Goal: Task Accomplishment & Management: Manage account settings

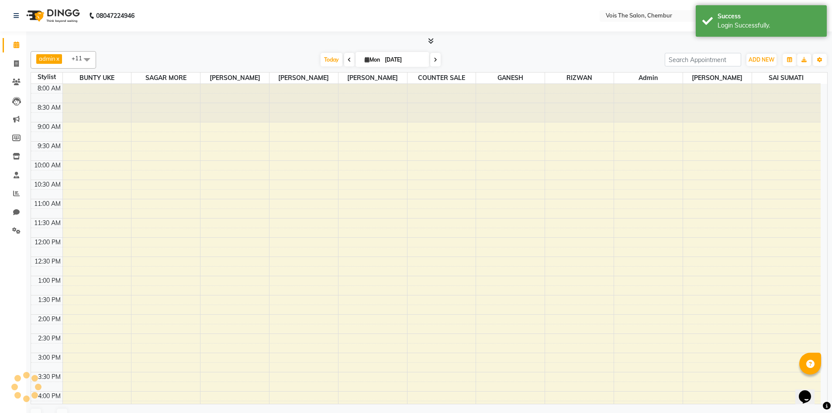
select select "en"
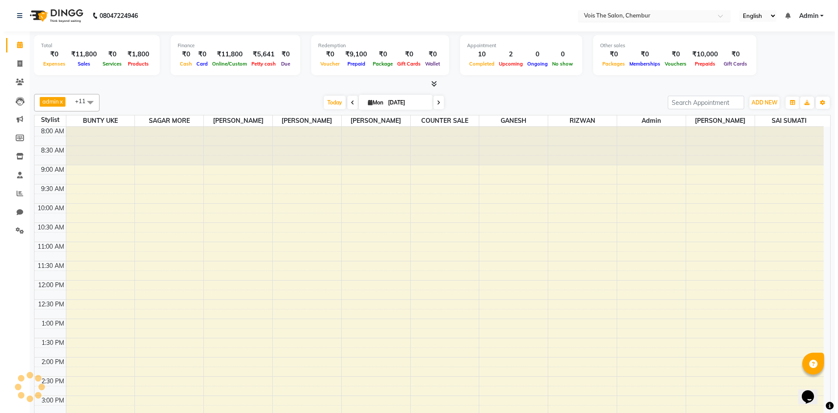
scroll to position [256, 0]
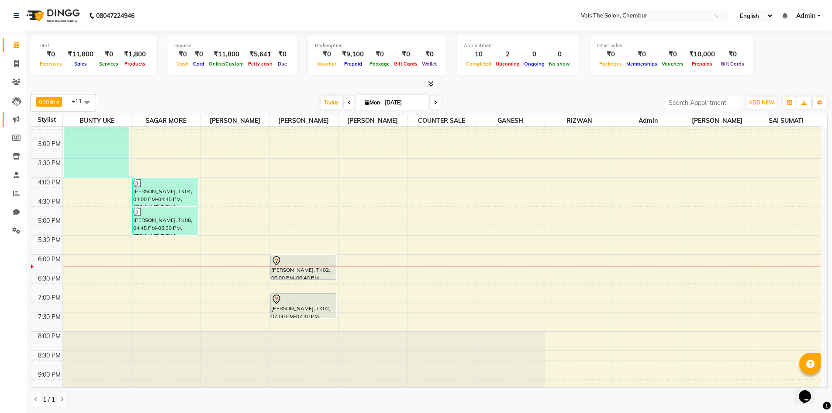
click at [13, 113] on link "Marketing" at bounding box center [13, 119] width 21 height 14
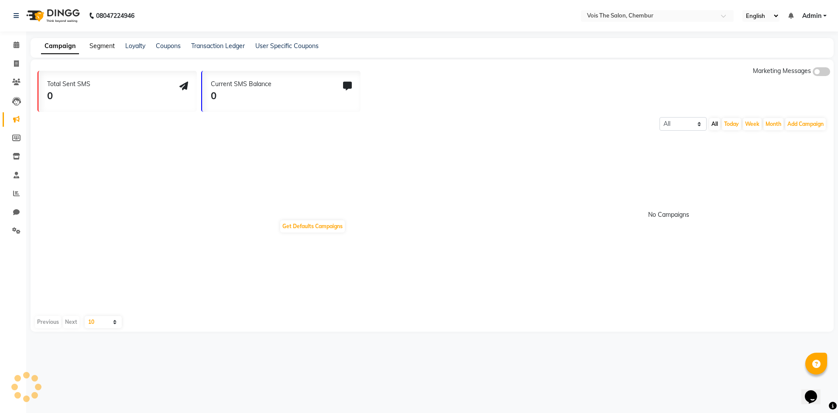
click at [100, 42] on link "Segment" at bounding box center [101, 46] width 25 height 8
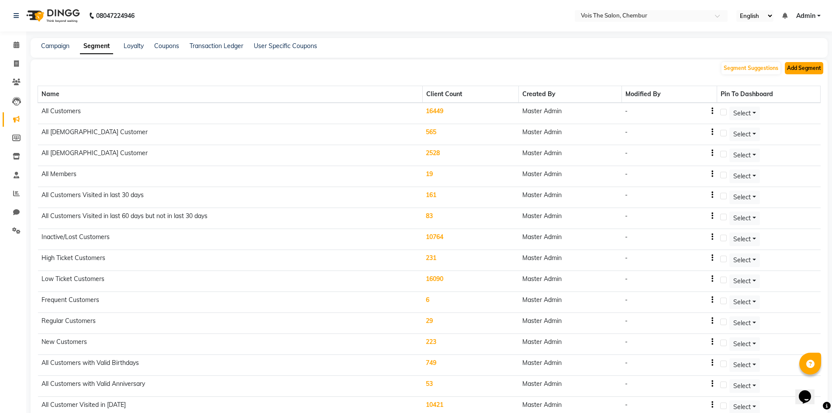
click at [803, 65] on button "Add Segment" at bounding box center [803, 68] width 38 height 12
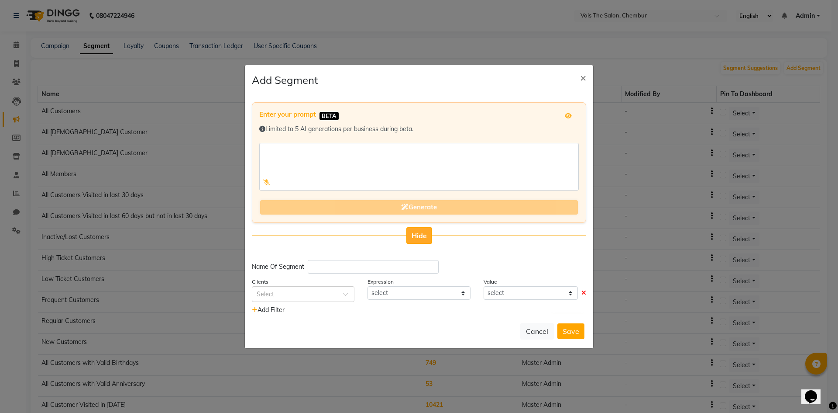
click at [410, 227] on button "Hide" at bounding box center [419, 235] width 26 height 17
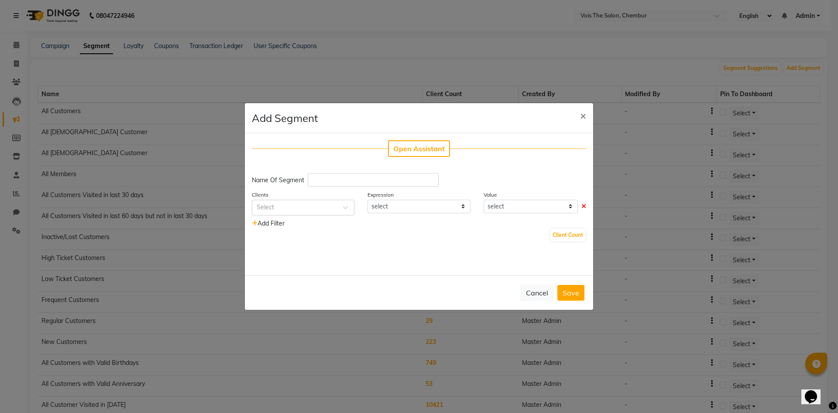
click at [334, 174] on div "Open Assistant Name Of Segment Clients Select Expression select Value select Ad…" at bounding box center [419, 204] width 348 height 142
click at [333, 174] on input "text" at bounding box center [373, 180] width 131 height 14
type input "Failed Clients"
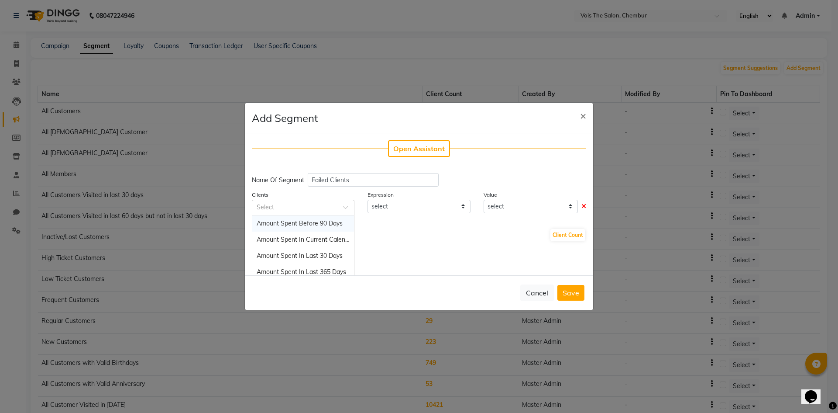
click at [306, 208] on input "text" at bounding box center [295, 206] width 76 height 9
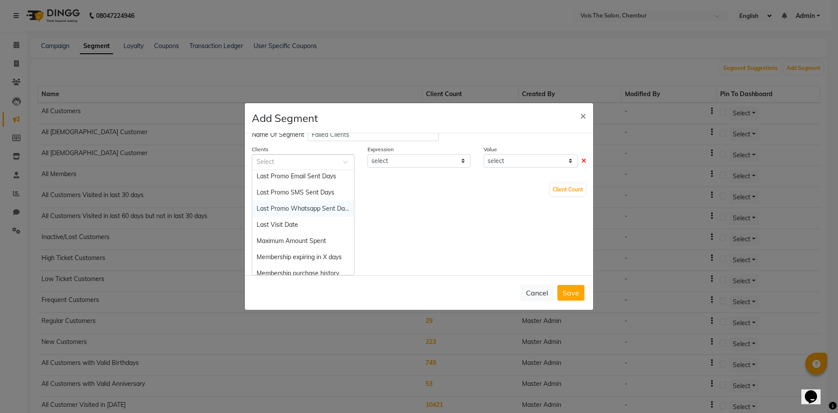
scroll to position [513, 0]
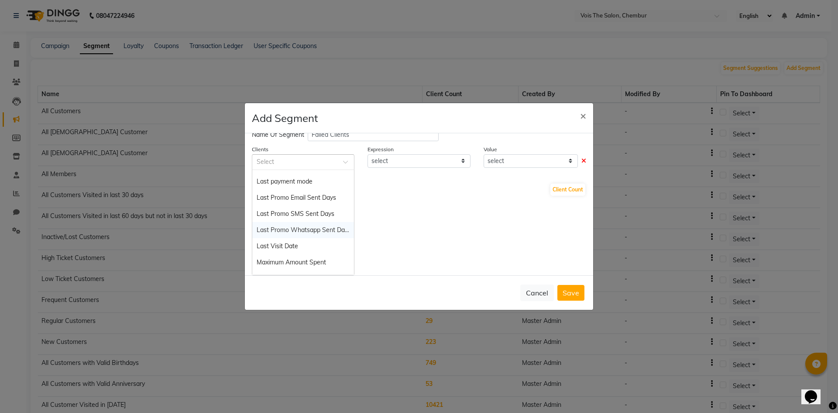
click at [295, 226] on span "Last Promo Whatsapp Sent Days" at bounding box center [304, 230] width 94 height 8
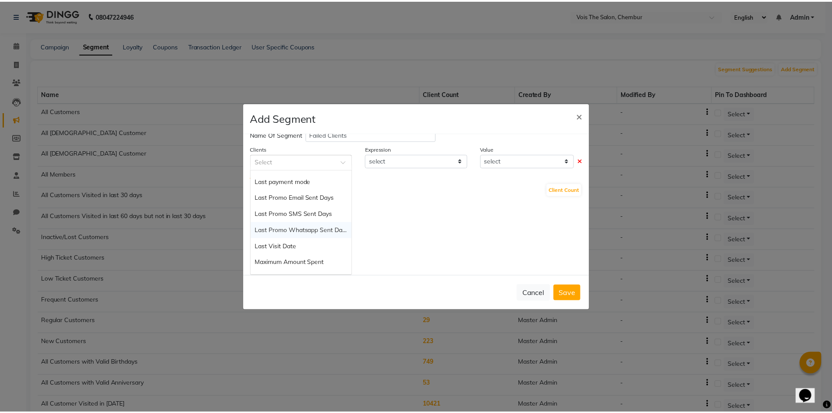
scroll to position [0, 0]
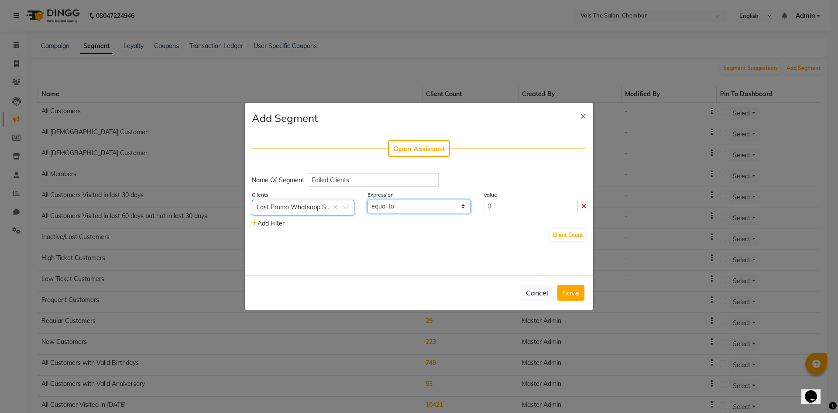
click at [437, 203] on select "equal to greater than greater than or equal to less than less than or equal to" at bounding box center [419, 206] width 103 height 14
click at [423, 203] on select "equal to greater than greater than or equal to less than less than or equal to" at bounding box center [419, 206] width 103 height 14
select select ">"
click at [368, 199] on select "equal to greater than greater than or equal to less than less than or equal to" at bounding box center [419, 206] width 103 height 14
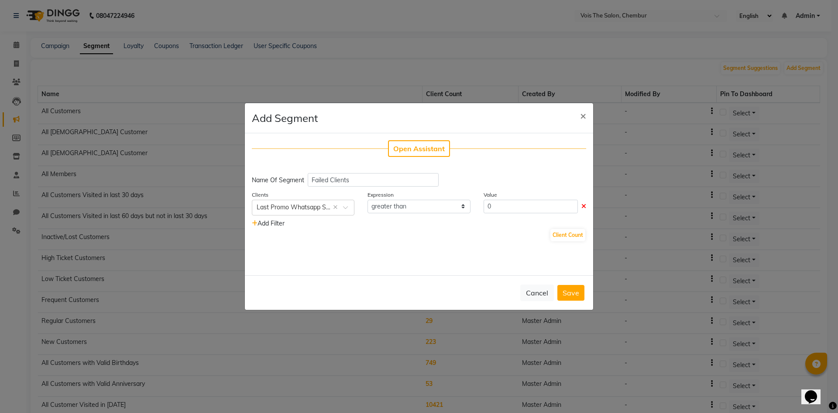
click at [526, 169] on div "Open Assistant Name Of Segment Failed Clients Clients Select × Last Promo Whats…" at bounding box center [419, 204] width 348 height 142
click at [503, 206] on input "0" at bounding box center [531, 206] width 94 height 14
click at [533, 289] on button "Cancel" at bounding box center [537, 292] width 34 height 17
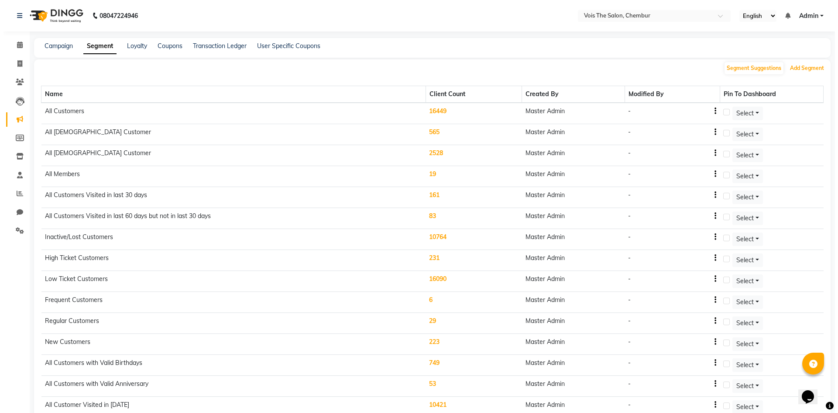
scroll to position [67, 0]
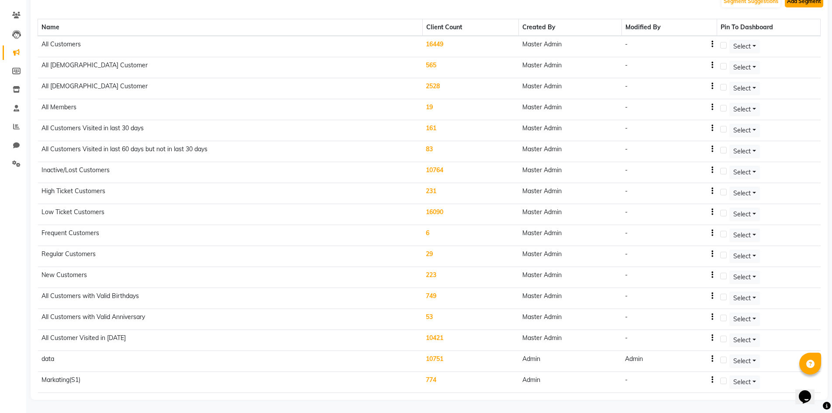
click at [801, 0] on button "Add Segment" at bounding box center [803, 1] width 38 height 12
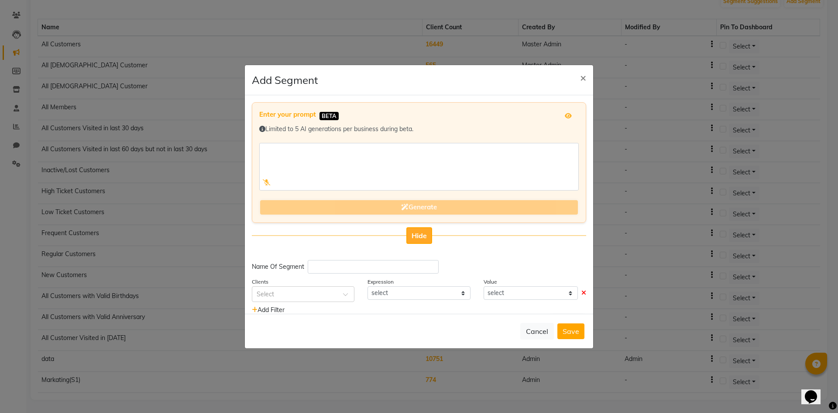
click at [415, 230] on button "Hide" at bounding box center [419, 235] width 26 height 17
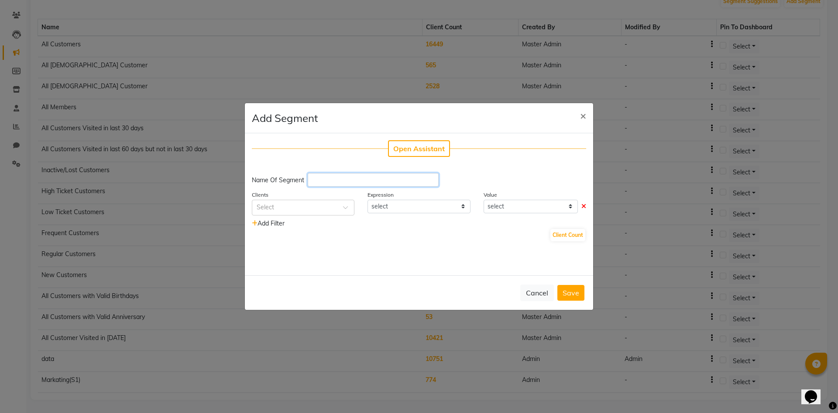
click at [346, 175] on input "text" at bounding box center [373, 180] width 131 height 14
type input "Failed Customer"
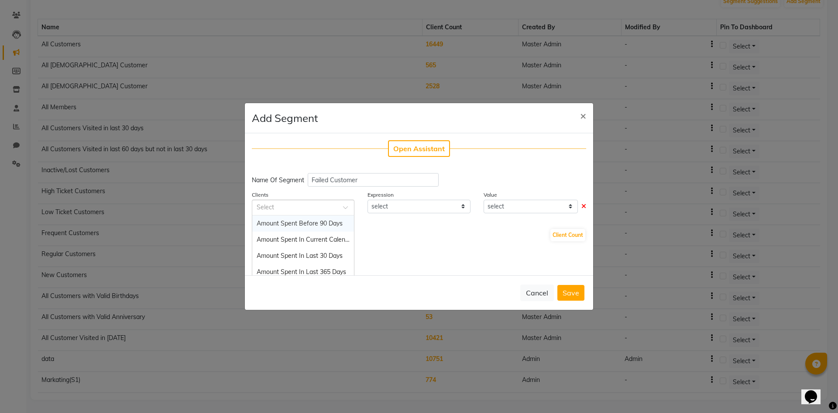
click at [314, 201] on div "Select" at bounding box center [303, 207] width 103 height 16
type input "last"
click at [309, 249] on div "Last Promo Whatsapp Sent Days" at bounding box center [303, 254] width 102 height 16
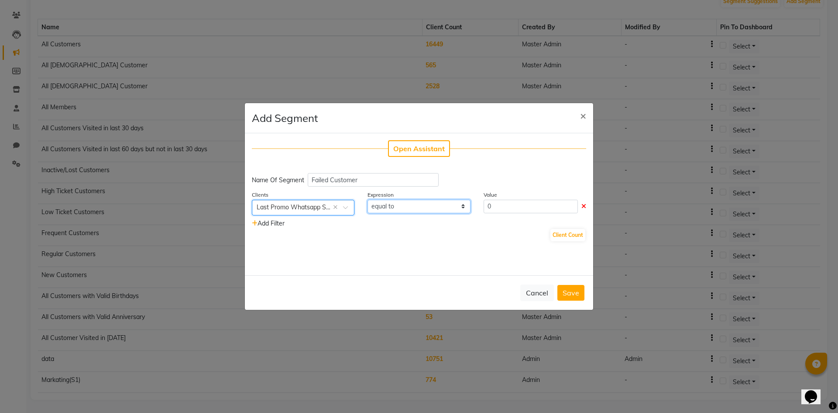
click at [405, 206] on select "equal to greater than greater than or equal to less than less than or equal to" at bounding box center [419, 206] width 103 height 14
select select ">="
click at [368, 199] on select "equal to greater than greater than or equal to less than less than or equal to" at bounding box center [419, 206] width 103 height 14
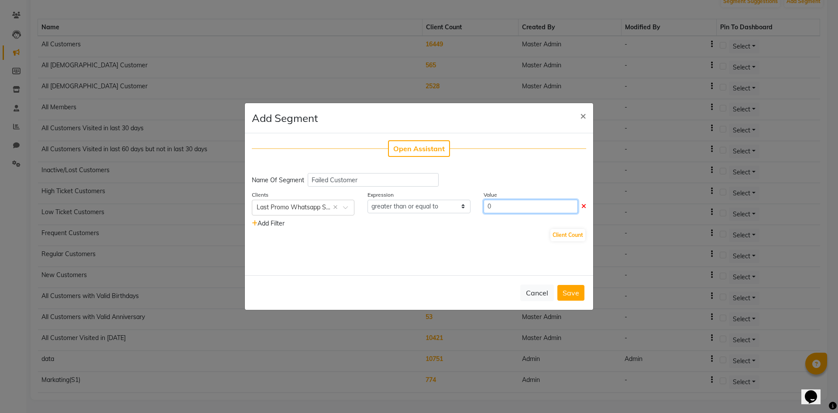
click at [511, 199] on input "0" at bounding box center [531, 206] width 94 height 14
type input "7"
click at [563, 231] on button "Client Count" at bounding box center [567, 235] width 35 height 12
click at [574, 287] on button "Save" at bounding box center [570, 293] width 27 height 16
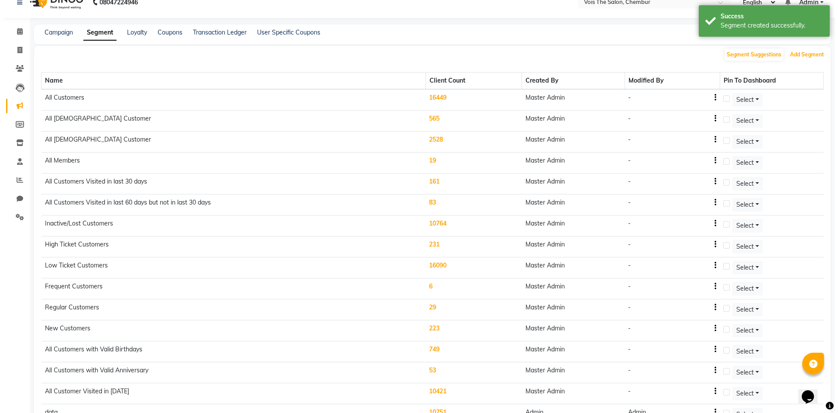
scroll to position [0, 0]
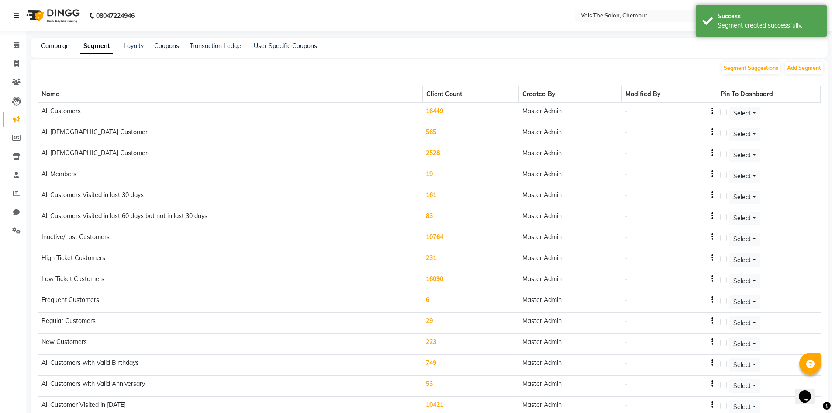
click at [48, 47] on link "Campaign" at bounding box center [55, 46] width 28 height 8
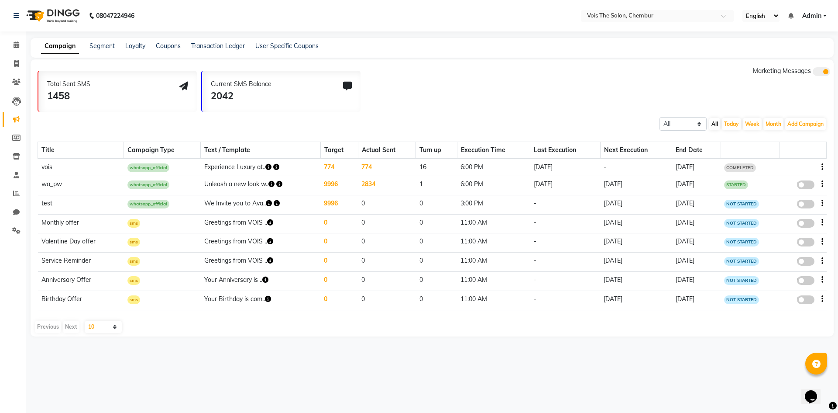
click at [364, 164] on td "774" at bounding box center [387, 166] width 58 height 17
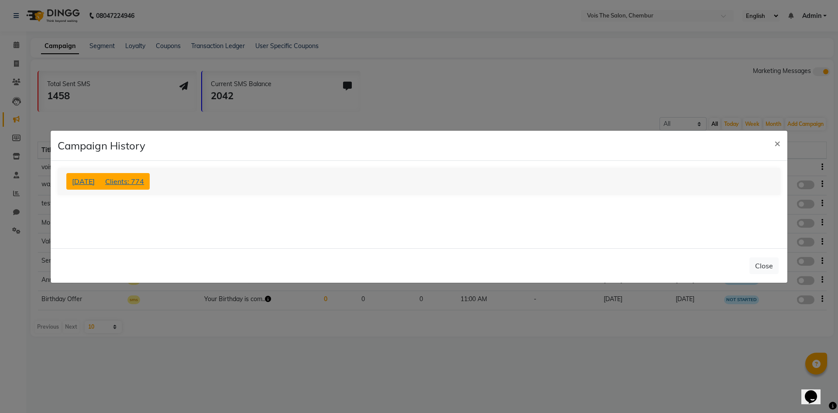
click at [107, 182] on button "[DATE] Clients: 774" at bounding box center [107, 181] width 83 height 17
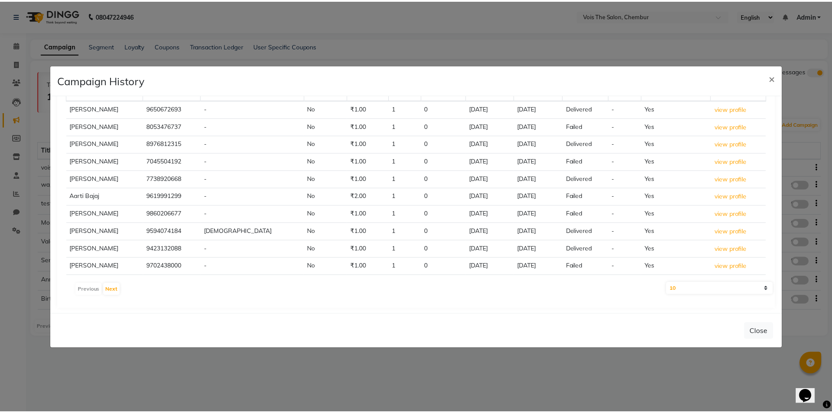
scroll to position [77, 0]
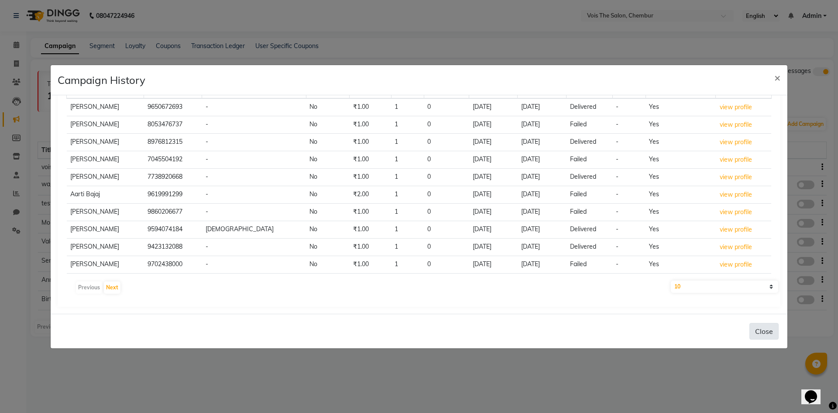
click at [769, 329] on button "Close" at bounding box center [763, 331] width 29 height 17
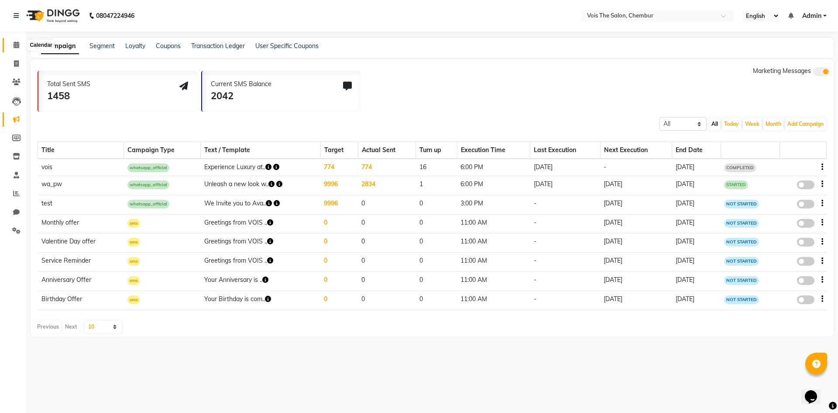
click at [19, 45] on icon at bounding box center [17, 44] width 6 height 7
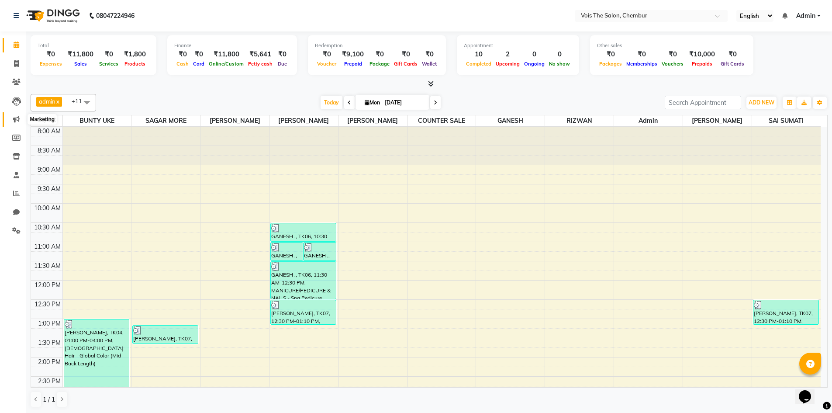
click at [17, 120] on icon at bounding box center [16, 119] width 7 height 7
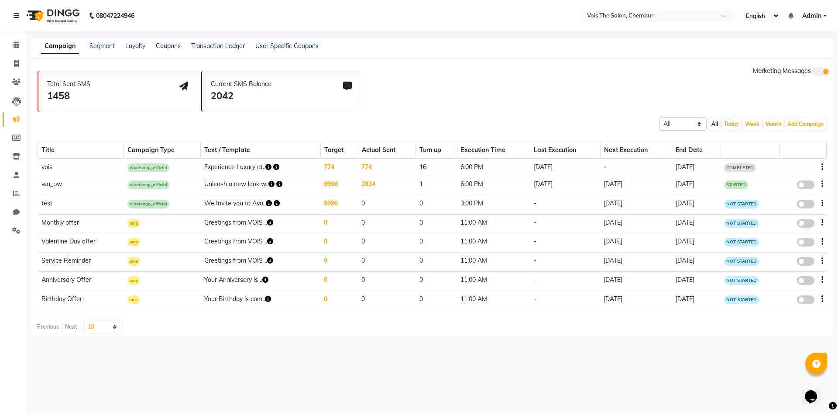
click at [367, 169] on td "774" at bounding box center [387, 166] width 58 height 17
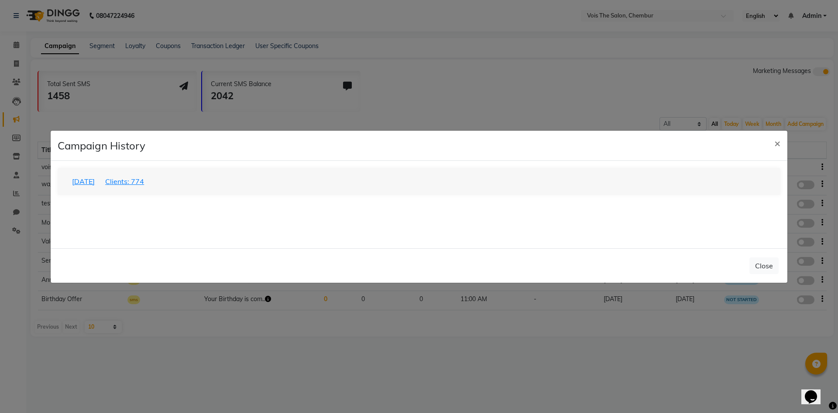
click at [100, 177] on button "[DATE] Clients: 774" at bounding box center [107, 181] width 83 height 17
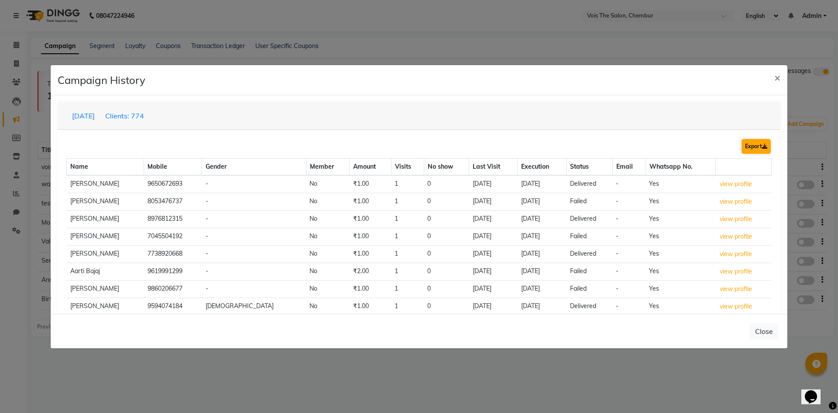
click at [751, 144] on button "Export" at bounding box center [756, 146] width 29 height 15
click at [777, 79] on span "×" at bounding box center [777, 77] width 6 height 13
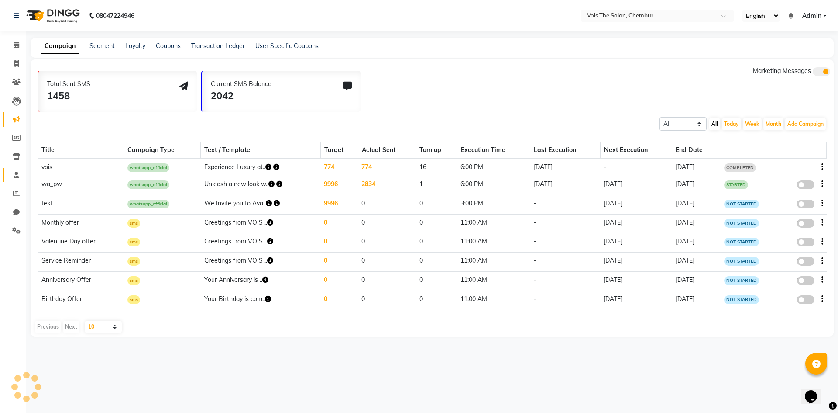
click at [19, 175] on icon at bounding box center [17, 175] width 6 height 7
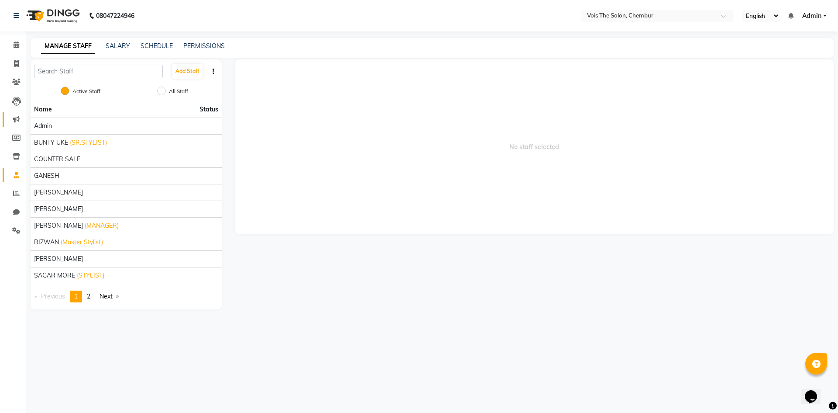
click at [12, 116] on span at bounding box center [16, 119] width 15 height 10
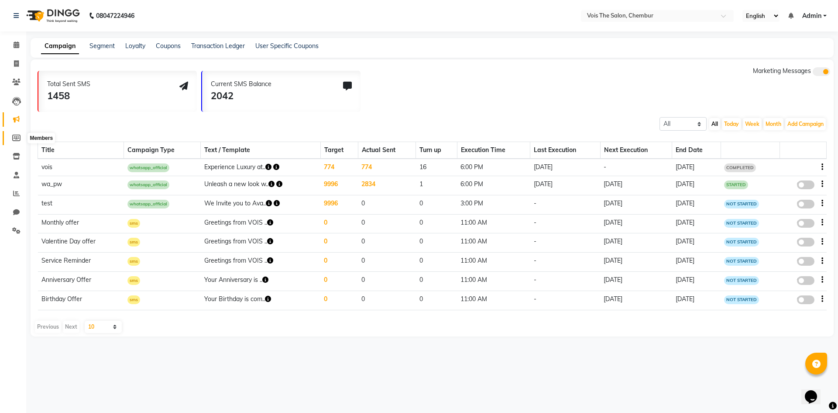
click at [12, 138] on icon at bounding box center [16, 137] width 8 height 7
select select
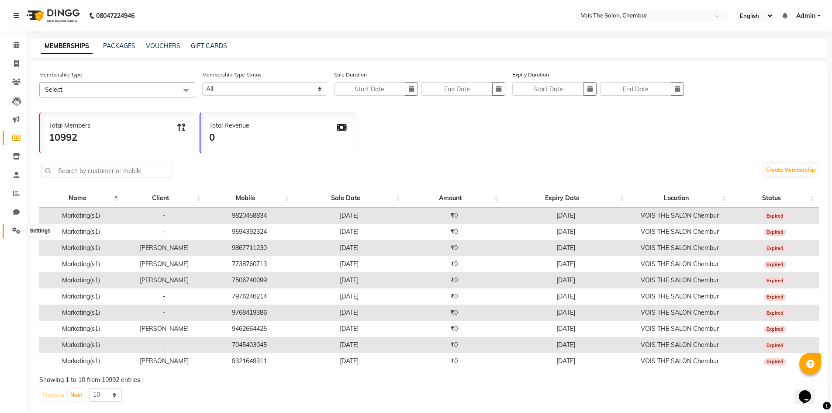
click at [15, 232] on icon at bounding box center [16, 230] width 8 height 7
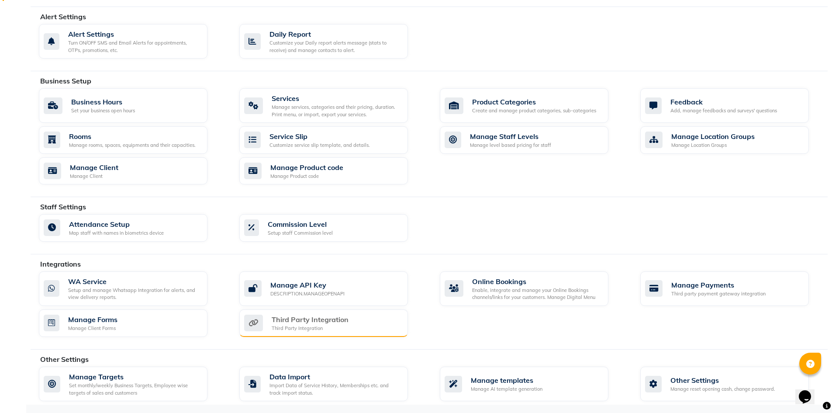
scroll to position [237, 0]
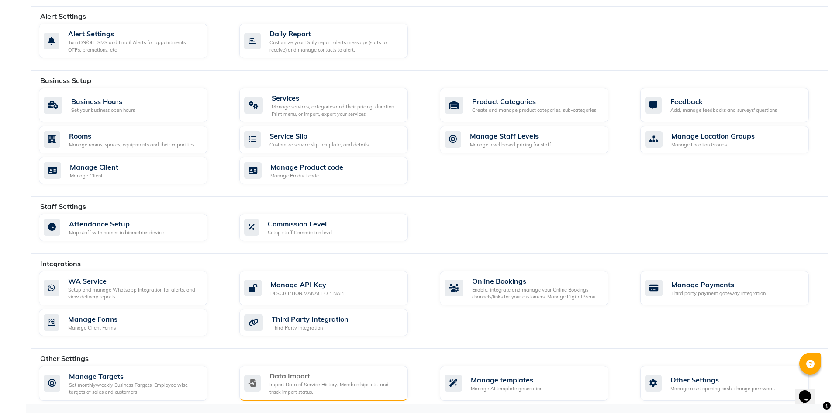
click at [306, 381] on div "Import Data of Service History, Memberships etc. and track import status." at bounding box center [334, 388] width 131 height 14
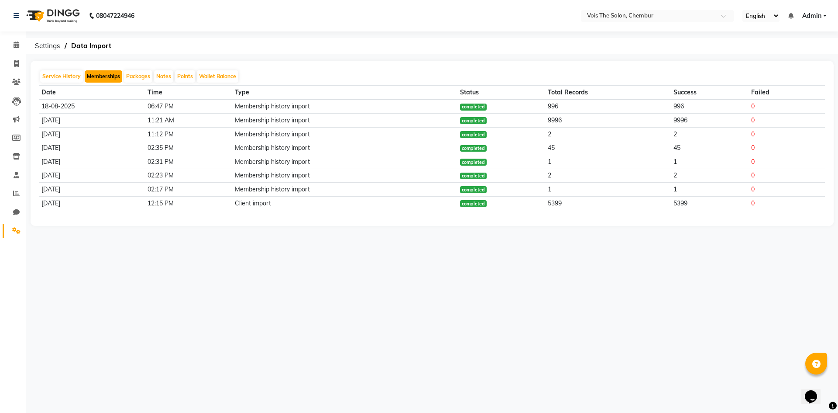
click at [97, 75] on button "Memberships" at bounding box center [104, 76] width 38 height 12
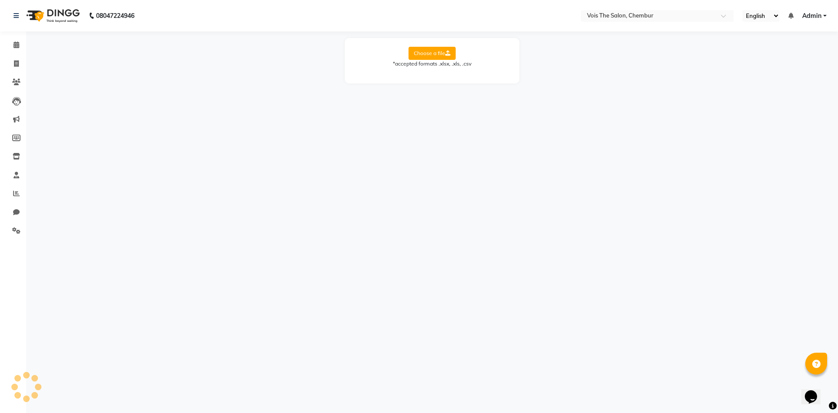
click at [442, 53] on label "Choose a file" at bounding box center [432, 53] width 47 height 13
click at [0, 0] on input "Choose a file" at bounding box center [0, 0] width 0 height 0
click at [461, 84] on select "Select Sheet Sheet1 Sheet2" at bounding box center [471, 82] width 65 height 14
select select "Sheet2"
click at [439, 75] on select "Select Sheet Sheet1 Sheet2" at bounding box center [471, 82] width 65 height 14
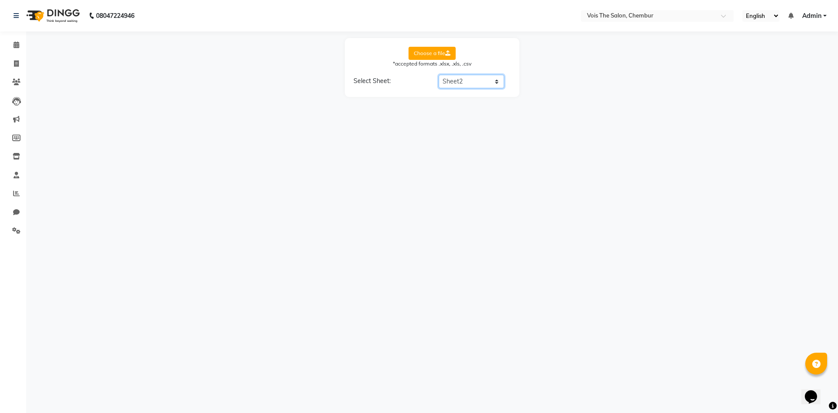
select select "Client Name"
select select "End date"
select select "Staff Name"
select select "Membership Name"
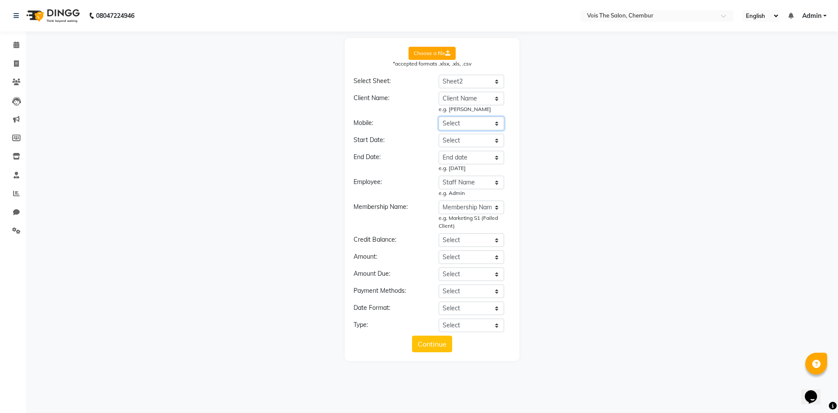
click at [470, 124] on select "Select Client Name Client Number Membership Name Price paid Start Date / Sell D…" at bounding box center [471, 124] width 65 height 14
select select "Client Number"
click at [439, 117] on select "Select Client Name Client Number Membership Name Price paid Start Date / Sell D…" at bounding box center [471, 124] width 65 height 14
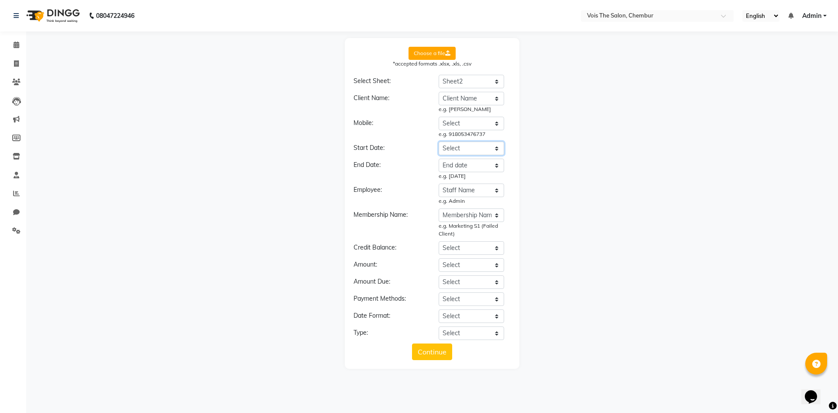
click at [484, 143] on select "Select Client Name Client Number Membership Name Price paid Start Date / Sell D…" at bounding box center [471, 148] width 65 height 14
click at [439, 141] on select "Select Client Name Client Number Membership Name Price paid Start Date / Sell D…" at bounding box center [471, 148] width 65 height 14
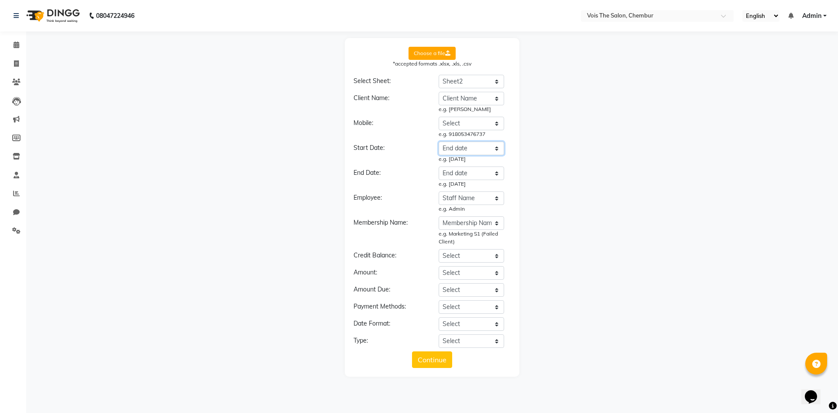
click at [469, 146] on select "Select Client Name Client Number Membership Name Price paid Start Date / Sell D…" at bounding box center [471, 148] width 65 height 14
select select "Start Date / Sell Date"
click at [439, 141] on select "Select Client Name Client Number Membership Name Price paid Start Date / Sell D…" at bounding box center [471, 148] width 65 height 14
click at [617, 200] on div "Choose a file *accepted formats .xlsx, .xls, .csv Select Sheet: Select Sheet Sh…" at bounding box center [432, 207] width 803 height 338
click at [474, 272] on select "Select Client Name Client Number Membership Name Price paid Start Date / Sell D…" at bounding box center [471, 273] width 65 height 14
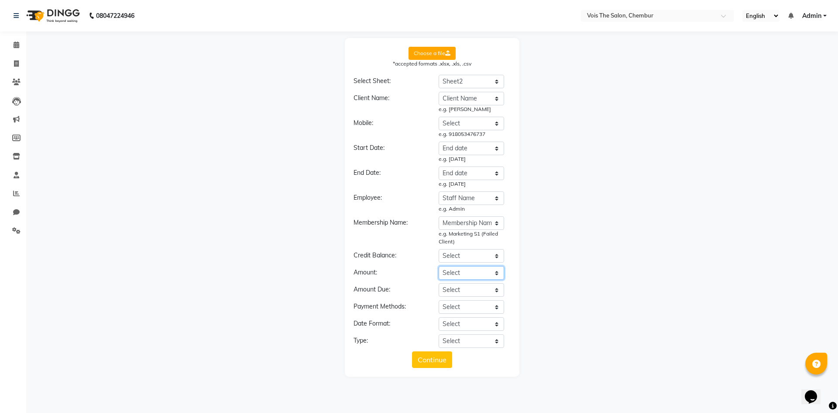
select select "Price paid"
click at [439, 266] on select "Select Client Name Client Number Membership Name Price paid Start Date / Sell D…" at bounding box center [471, 273] width 65 height 14
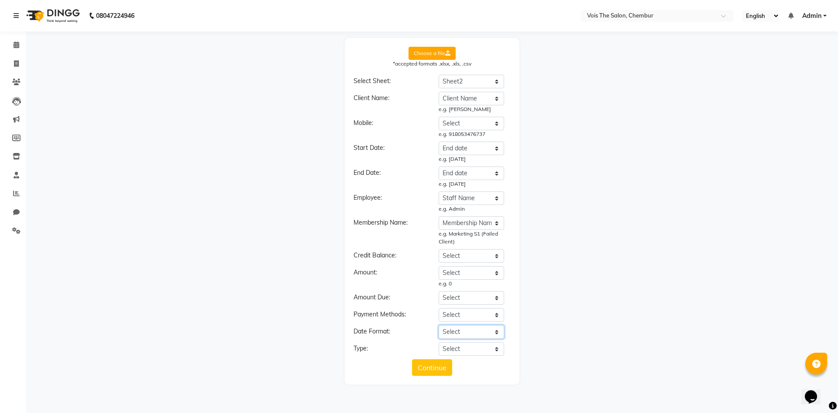
click at [469, 333] on select "Select YYYY-MM-DD MM-DD-YYYY DD-MM-YYYY MMMM Do, YYYY M/D/YYYY D/M/YYYY MMM Do …" at bounding box center [471, 332] width 65 height 14
select select "DD-MM-YYYY"
click at [439, 325] on select "Select YYYY-MM-DD MM-DD-YYYY DD-MM-YYYY MMMM Do, YYYY M/D/YYYY D/M/YYYY MMM Do …" at bounding box center [471, 332] width 65 height 14
click at [425, 367] on button "Continue" at bounding box center [432, 367] width 40 height 17
click at [475, 346] on select "Select Membership Membership + Prepaid Membership + Package Prepaid Package" at bounding box center [471, 349] width 65 height 14
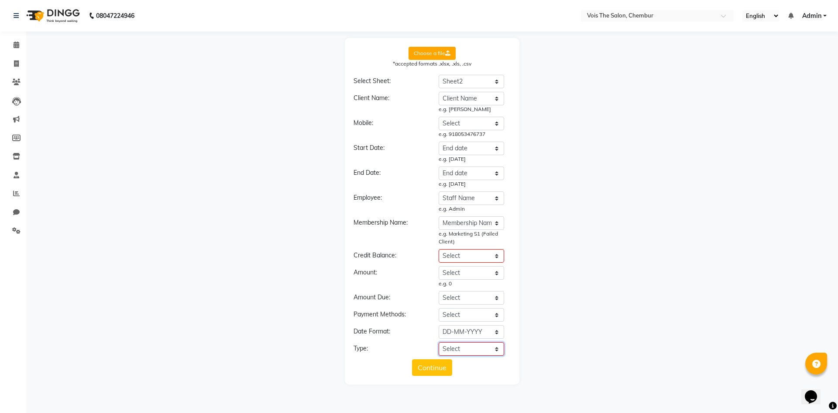
select select "Membership"
click at [439, 342] on select "Select Membership Membership + Prepaid Membership + Package Prepaid Package" at bounding box center [471, 349] width 65 height 14
click at [424, 365] on button "Continue" at bounding box center [432, 367] width 40 height 17
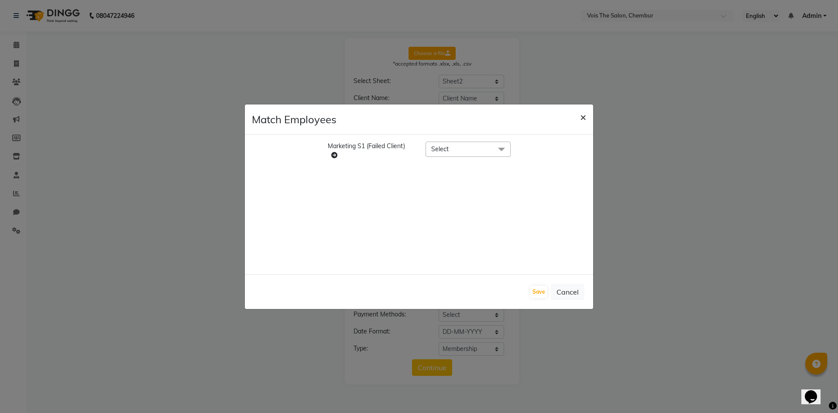
click at [579, 121] on button "×" at bounding box center [583, 116] width 20 height 24
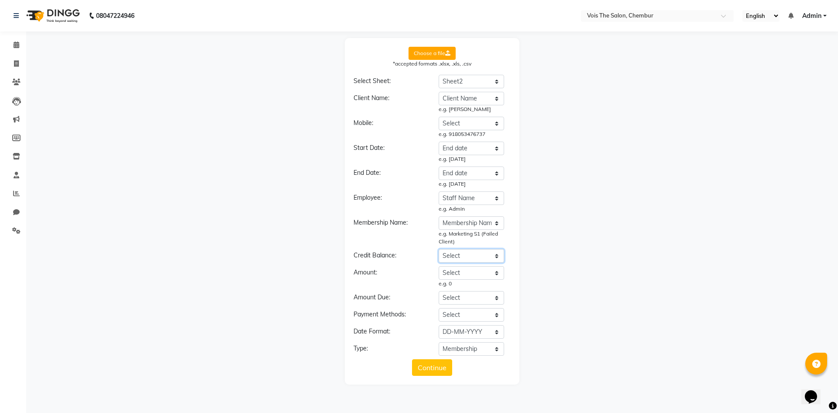
click at [464, 260] on select "Select Client Name Client Number Membership Name Price paid Start Date / Sell D…" at bounding box center [471, 256] width 65 height 14
click at [574, 233] on div "Choose a file *accepted formats .xlsx, .xls, .csv Select Sheet: Select Sheet Sh…" at bounding box center [432, 211] width 803 height 346
click at [438, 367] on button "Continue" at bounding box center [432, 367] width 40 height 17
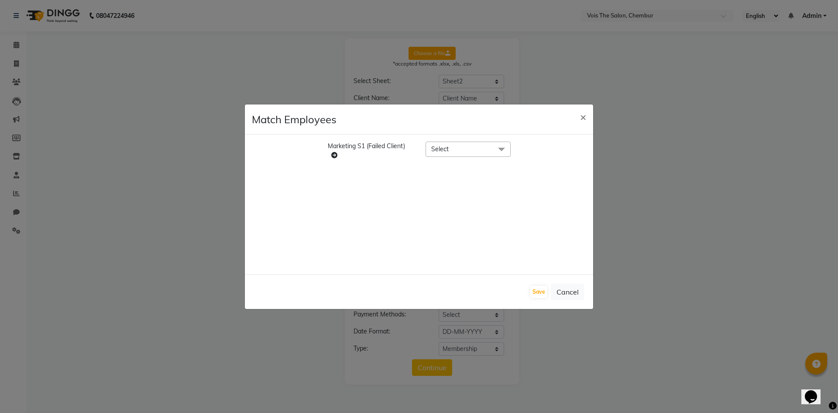
click at [486, 149] on span "Select" at bounding box center [468, 148] width 85 height 15
click at [571, 290] on button "Cancel" at bounding box center [568, 291] width 34 height 17
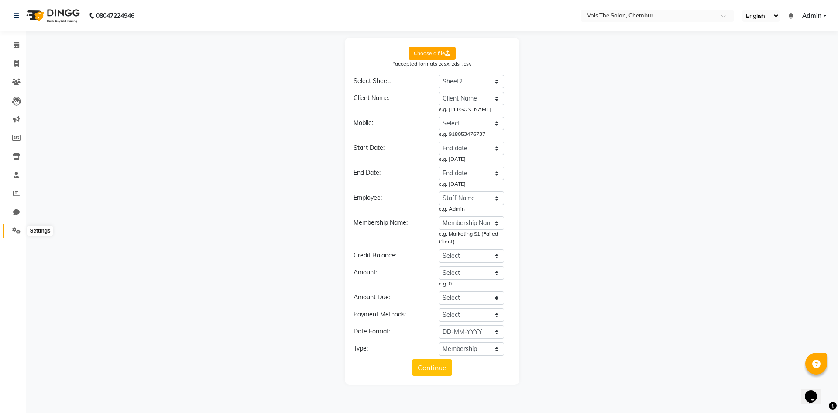
click at [15, 227] on icon at bounding box center [16, 230] width 8 height 7
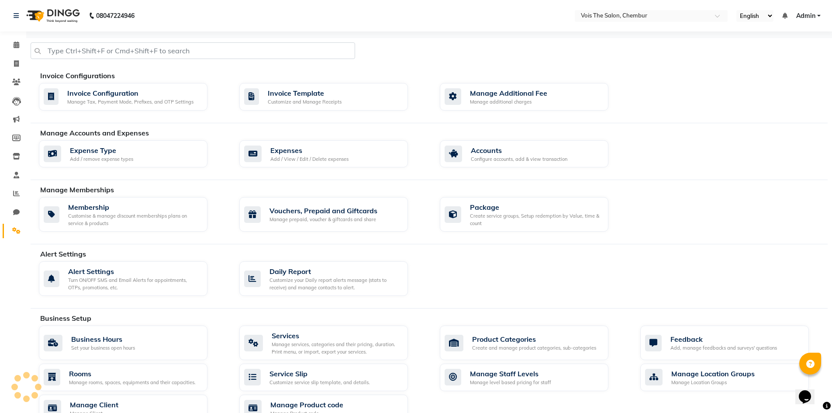
click at [15, 225] on link "Settings" at bounding box center [13, 230] width 21 height 14
click at [15, 232] on icon at bounding box center [16, 230] width 8 height 7
click at [15, 228] on icon at bounding box center [16, 230] width 8 height 7
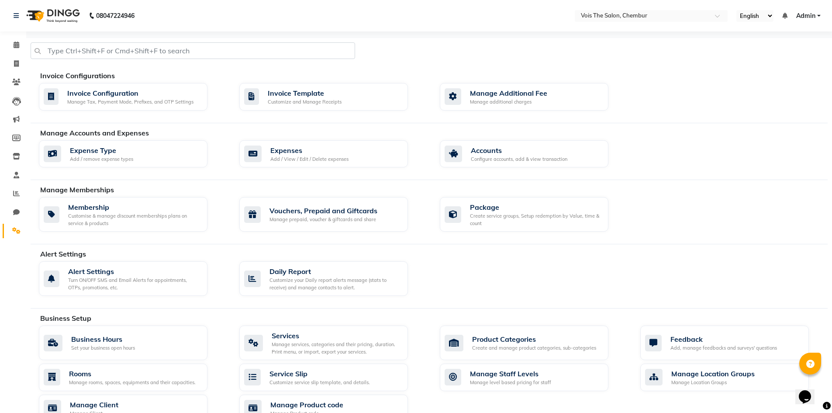
click at [91, 194] on div "Manage Memberships" at bounding box center [437, 189] width 794 height 10
click at [95, 220] on div "Customise & manage discount memberships plans on service & products" at bounding box center [134, 219] width 132 height 14
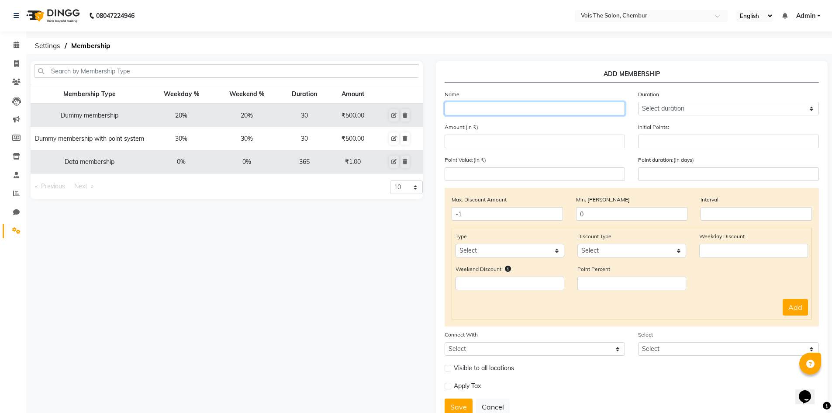
click at [502, 109] on input "text" at bounding box center [534, 109] width 181 height 14
paste input "Marketing S1 (Failed Client)"
type input "Marketing S1 (Failed Client)"
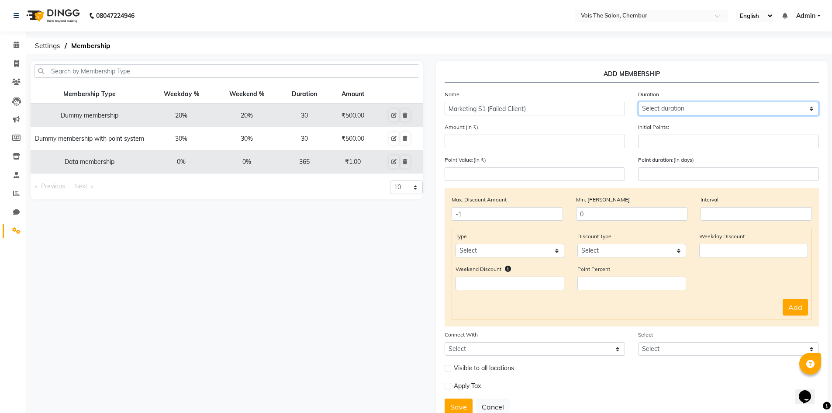
click at [705, 105] on select "Select duration Week Half-month Month Year Life Time 4 Months 8 Months 6 Months…" at bounding box center [728, 109] width 181 height 14
select select "4: 365"
click at [638, 102] on select "Select duration Week Half-month Month Year Life Time 4 Months 8 Months 6 Months…" at bounding box center [728, 109] width 181 height 14
type input "365"
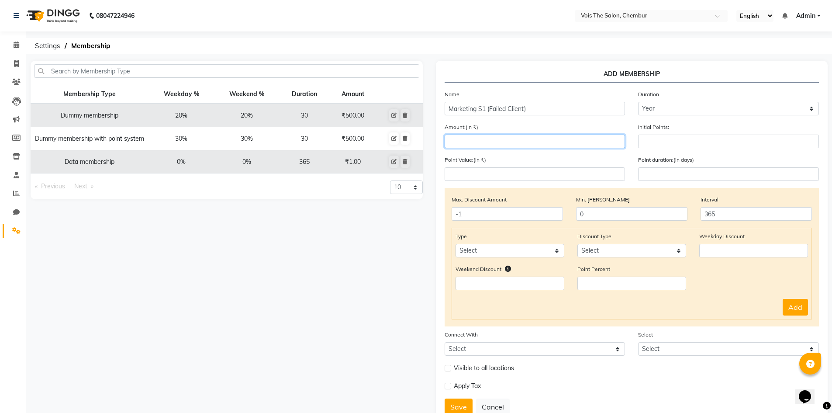
click at [520, 139] on input "number" at bounding box center [534, 141] width 181 height 14
type input "0"
click at [528, 254] on select "Select Service Product Package Prepaid Voucher" at bounding box center [509, 251] width 109 height 14
select select "service"
click at [455, 244] on select "Select Service Product Package Prepaid Voucher" at bounding box center [509, 251] width 109 height 14
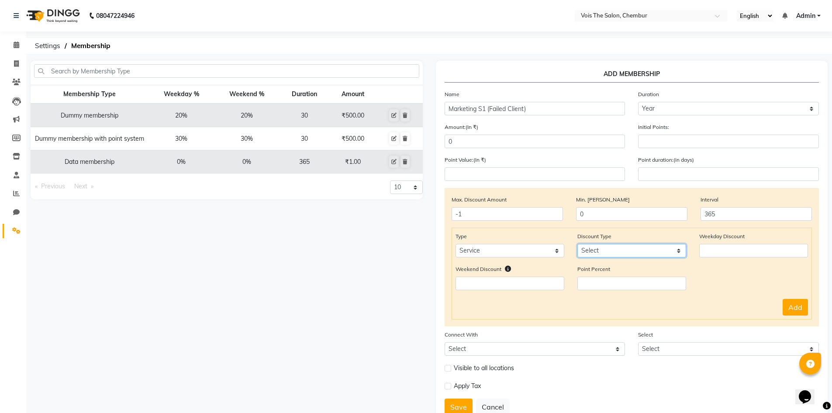
click at [626, 252] on select "Select Percent Flat" at bounding box center [631, 251] width 109 height 14
select select "Flat"
click at [577, 244] on select "Select Percent Flat" at bounding box center [631, 251] width 109 height 14
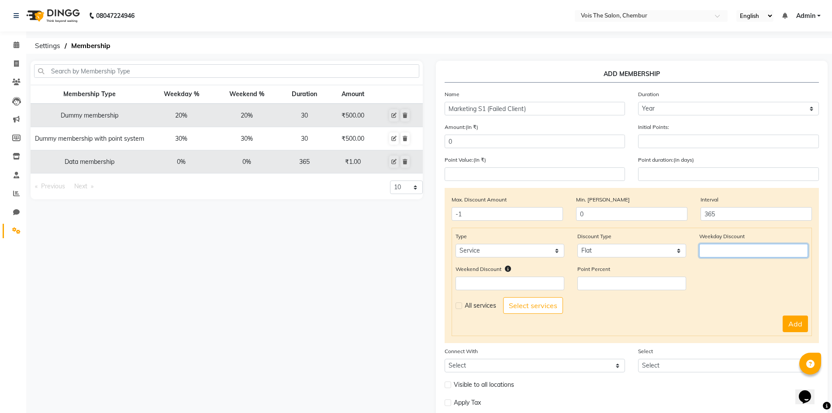
click at [752, 249] on input "number" at bounding box center [753, 251] width 109 height 14
type input "1"
click at [516, 282] on input "number" at bounding box center [509, 283] width 109 height 14
type input "1"
click at [626, 249] on select "Select Percent Flat" at bounding box center [631, 251] width 109 height 14
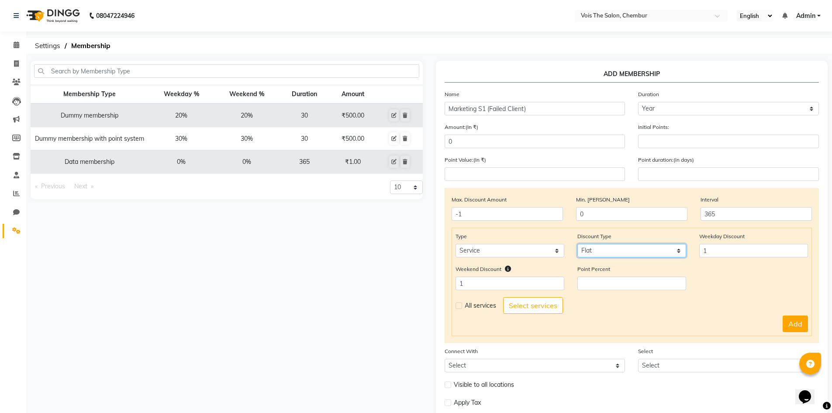
select select "Percent"
click at [577, 244] on select "Select Percent Flat" at bounding box center [631, 251] width 109 height 14
drag, startPoint x: 718, startPoint y: 248, endPoint x: 684, endPoint y: 248, distance: 34.1
click at [684, 248] on div "Type Select Service Product Package Prepaid Voucher Discount Type Select Percen…" at bounding box center [632, 247] width 366 height 33
type input "0"
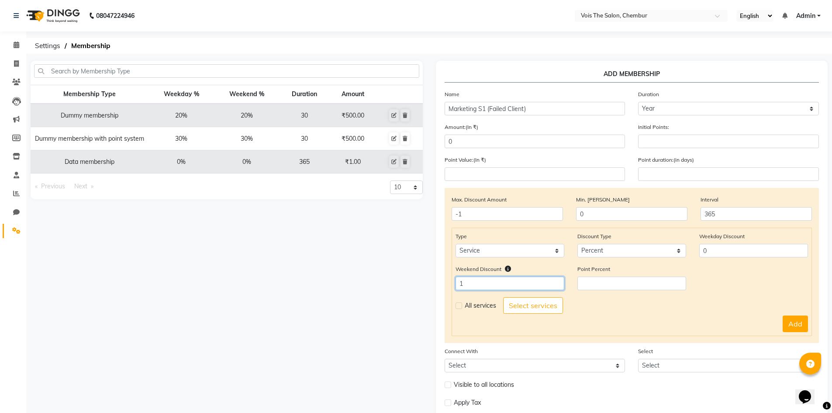
drag, startPoint x: 493, startPoint y: 284, endPoint x: 419, endPoint y: 285, distance: 74.2
click at [421, 285] on div "Membership Type Weekday % Weekend % Duration Amount Dummy membership 20% 20% 30…" at bounding box center [429, 254] width 810 height 386
type input "0"
click at [456, 308] on label at bounding box center [458, 305] width 7 height 7
click at [456, 308] on input "checkbox" at bounding box center [458, 306] width 6 height 6
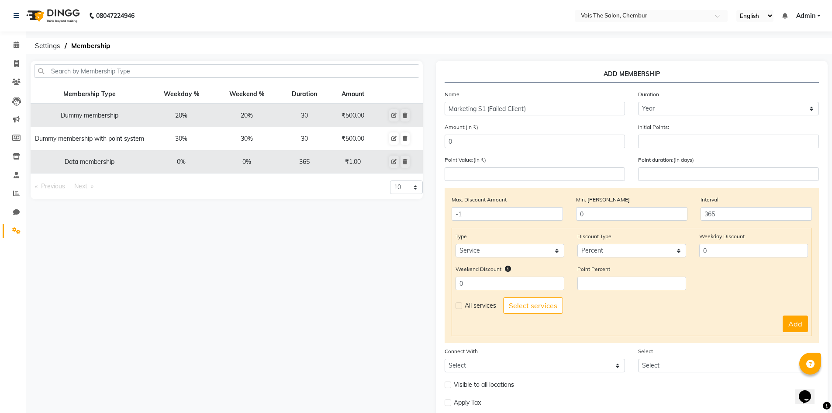
checkbox input "true"
click at [793, 321] on button "Add" at bounding box center [794, 323] width 25 height 17
select select
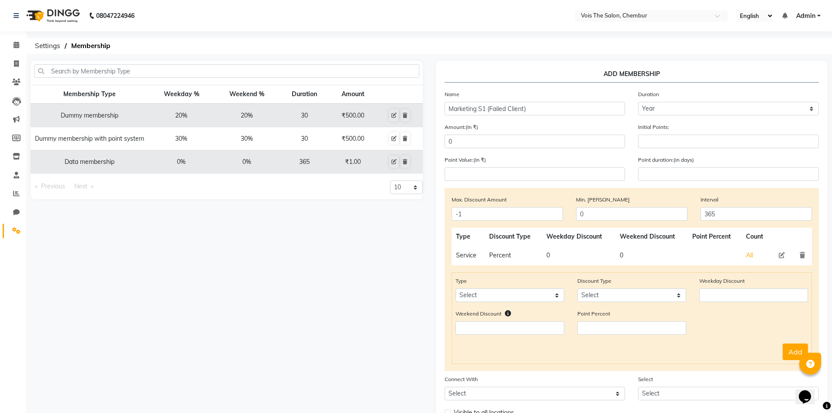
scroll to position [76, 0]
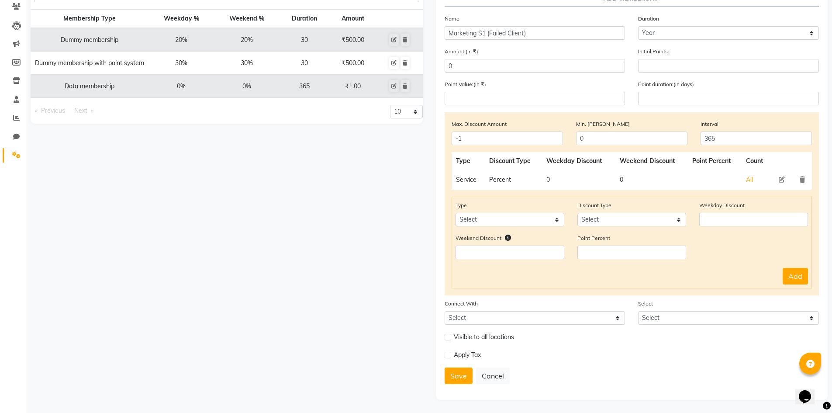
click at [373, 273] on div "Membership Type Weekday % Weekend % Duration Amount Dummy membership 20% 20% 30…" at bounding box center [226, 192] width 405 height 414
click at [454, 371] on button "Save" at bounding box center [458, 375] width 28 height 17
select select
type input "0"
select select
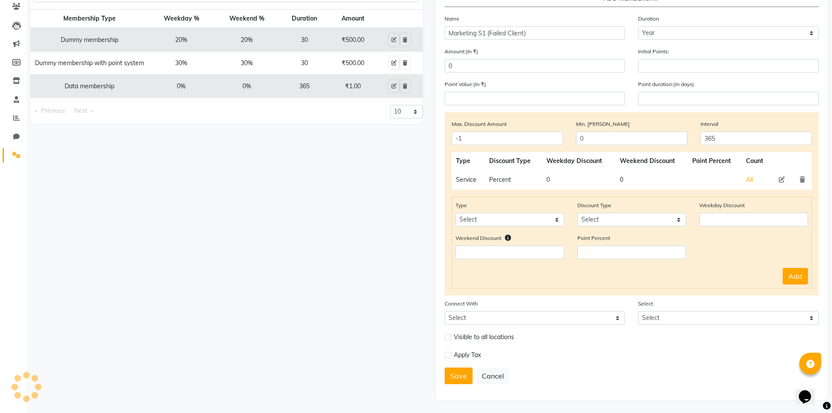
select select
checkbox input "false"
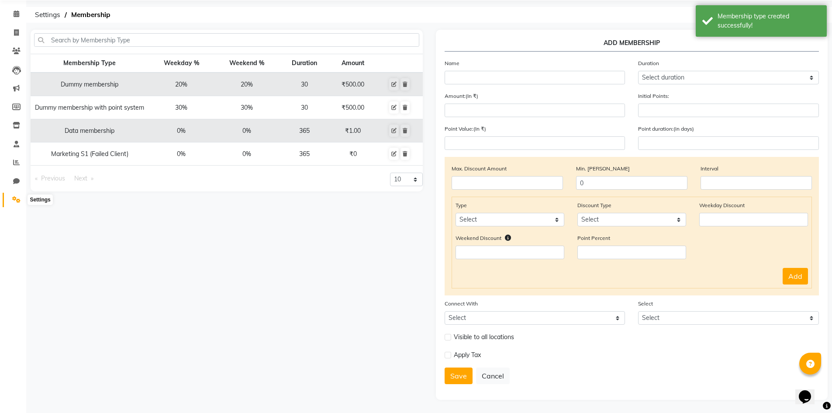
click at [13, 197] on icon at bounding box center [16, 199] width 8 height 7
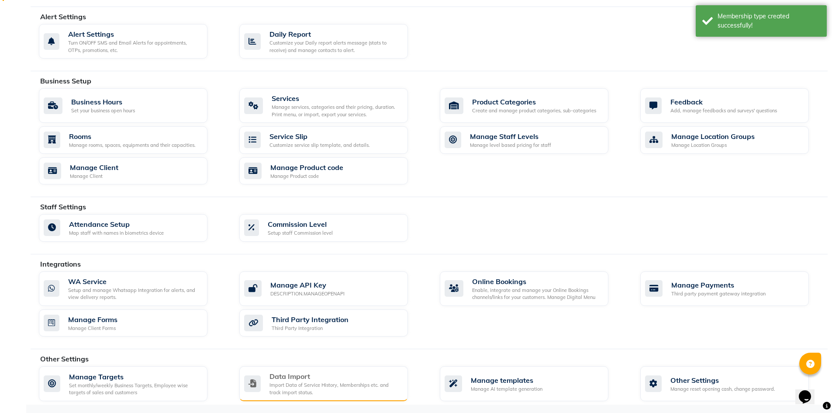
scroll to position [237, 0]
click at [306, 376] on div "Data Import" at bounding box center [334, 375] width 131 height 10
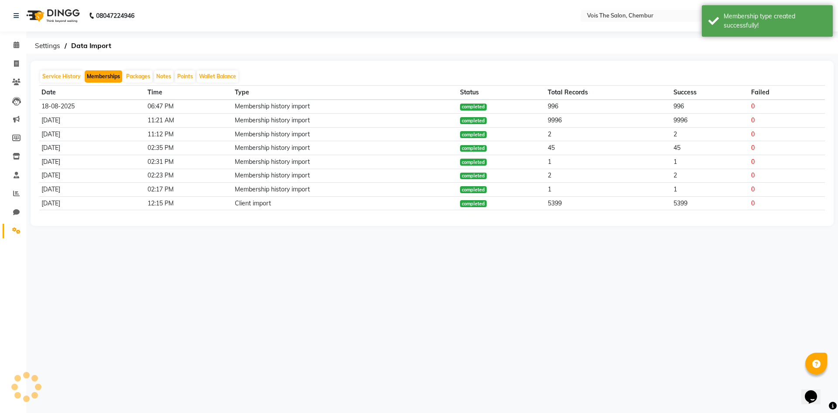
click at [102, 76] on button "Memberships" at bounding box center [104, 76] width 38 height 12
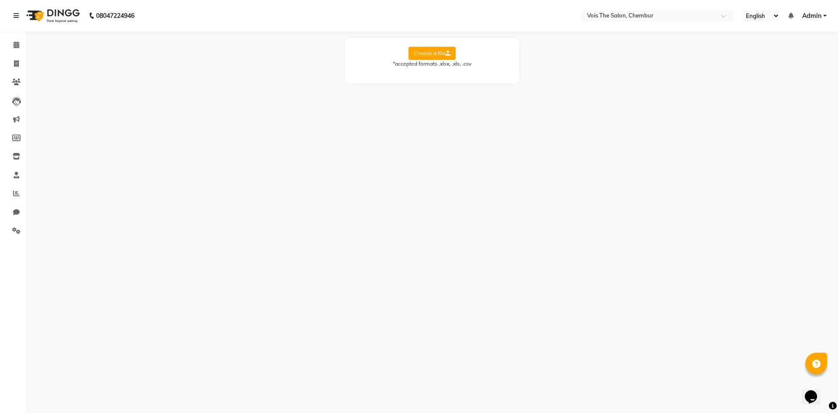
click at [427, 53] on label "Choose a file" at bounding box center [432, 53] width 47 height 13
click at [0, 0] on input "Choose a file" at bounding box center [0, 0] width 0 height 0
click at [477, 81] on select "Select Sheet Sheet1 Sheet2" at bounding box center [471, 82] width 65 height 14
select select "Sheet2"
click at [439, 75] on select "Select Sheet Sheet1 Sheet2" at bounding box center [471, 82] width 65 height 14
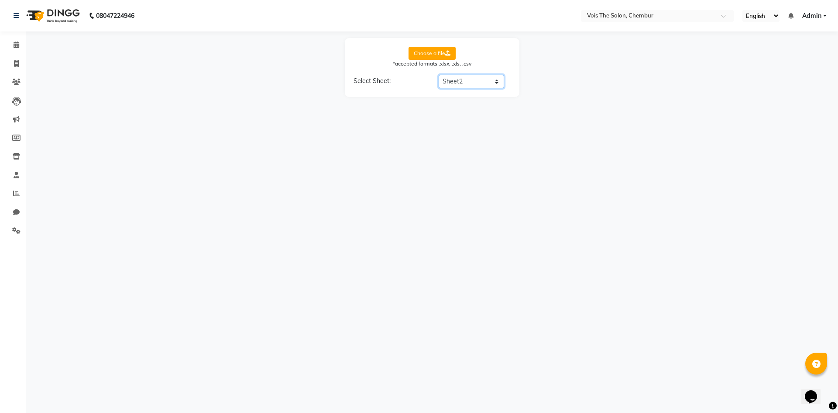
select select "Client Name"
select select "End date"
select select "Staff Name"
select select "Membership Name"
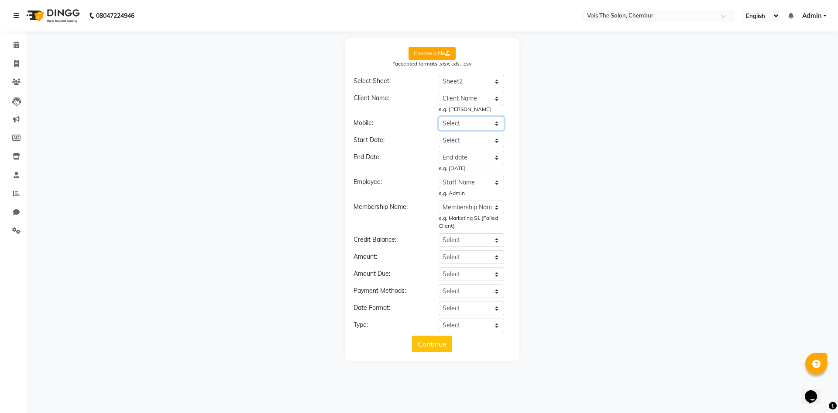
click at [475, 124] on select "Select Client Name Client Number Membership Name Price paid Start Date / Sell D…" at bounding box center [471, 124] width 65 height 14
select select "Client Number"
click at [439, 117] on select "Select Client Name Client Number Membership Name Price paid Start Date / Sell D…" at bounding box center [471, 124] width 65 height 14
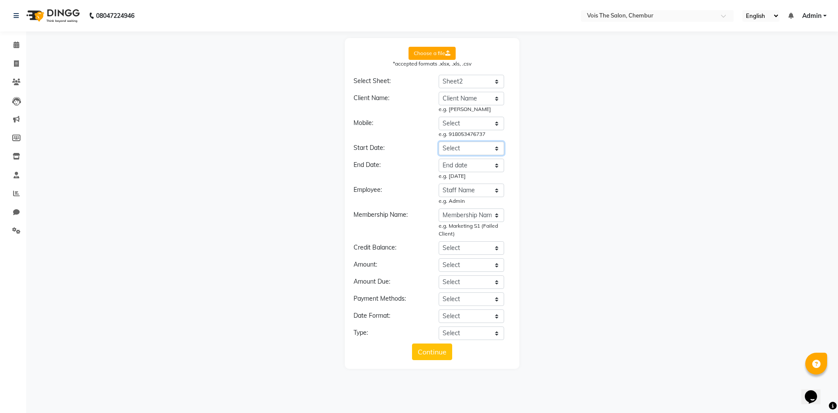
click at [478, 144] on select "Select Client Name Client Number Membership Name Price paid Start Date / Sell D…" at bounding box center [471, 148] width 65 height 14
select select "Start Date / Sell Date"
click at [439, 141] on select "Select Client Name Client Number Membership Name Price paid Start Date / Sell D…" at bounding box center [471, 148] width 65 height 14
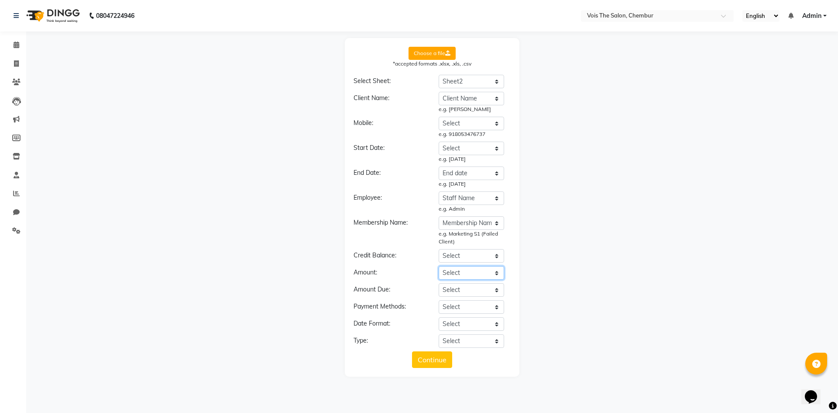
click at [474, 273] on select "Select Client Name Client Number Membership Name Price paid Start Date / Sell D…" at bounding box center [471, 273] width 65 height 14
select select "Price paid"
click at [439, 266] on select "Select Client Name Client Number Membership Name Price paid Start Date / Sell D…" at bounding box center [471, 273] width 65 height 14
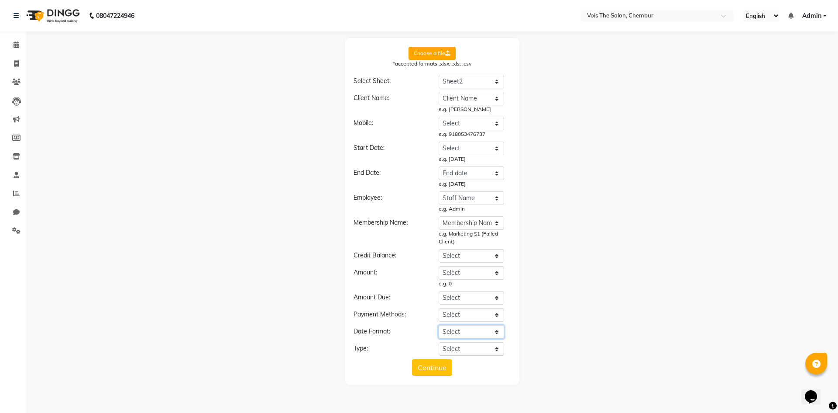
click at [469, 330] on select "Select YYYY-MM-DD MM-DD-YYYY DD-MM-YYYY MMMM Do, YYYY M/D/YYYY D/M/YYYY MMM Do …" at bounding box center [471, 332] width 65 height 14
click at [472, 327] on select "Select YYYY-MM-DD MM-DD-YYYY DD-MM-YYYY MMMM Do, YYYY M/D/YYYY D/M/YYYY MMM Do …" at bounding box center [471, 332] width 65 height 14
select select "DD/MM/YYYY"
click at [439, 325] on select "Select YYYY-MM-DD MM-DD-YYYY DD-MM-YYYY MMMM Do, YYYY M/D/YYYY D/M/YYYY MMM Do …" at bounding box center [471, 332] width 65 height 14
click at [470, 351] on select "Select Membership Membership + Prepaid Membership + Package Prepaid Package" at bounding box center [471, 349] width 65 height 14
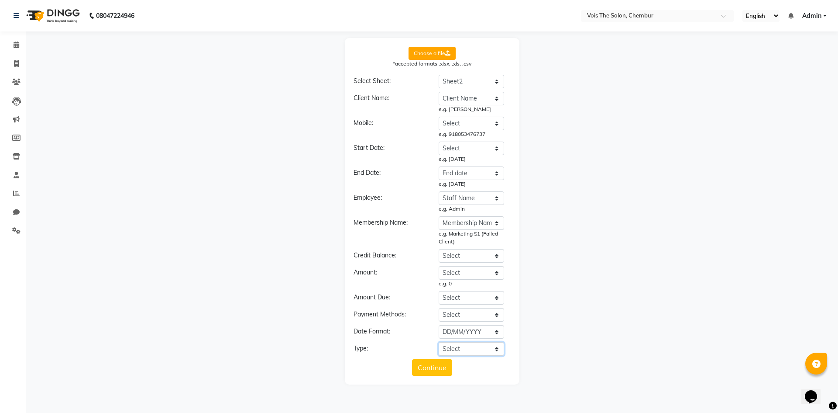
select select "Membership"
click at [439, 342] on select "Select Membership Membership + Prepaid Membership + Package Prepaid Package" at bounding box center [471, 349] width 65 height 14
click at [427, 364] on button "Continue" at bounding box center [432, 367] width 40 height 17
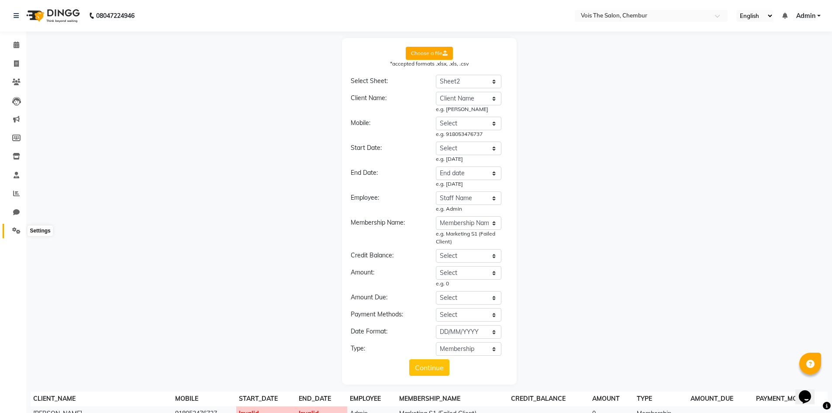
click at [13, 227] on icon at bounding box center [16, 230] width 8 height 7
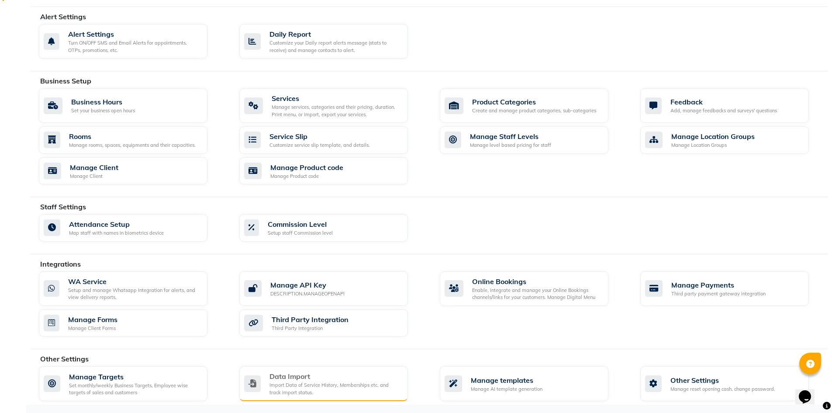
scroll to position [237, 0]
click at [318, 388] on div "Import Data of Service History, Memberships etc. and track import status." at bounding box center [334, 388] width 131 height 14
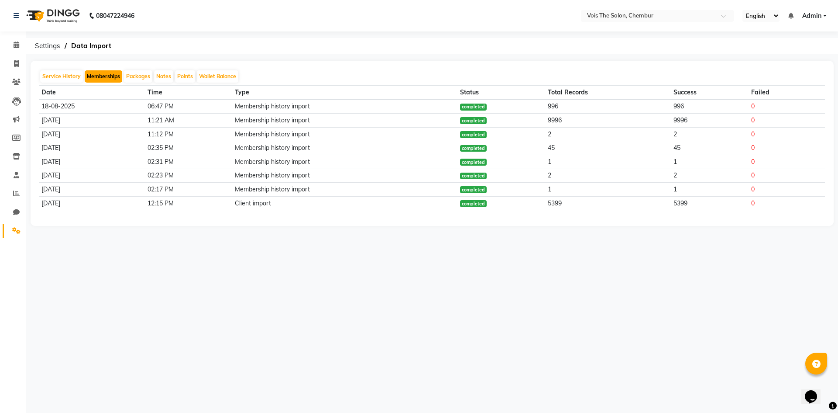
click at [105, 76] on button "Memberships" at bounding box center [104, 76] width 38 height 12
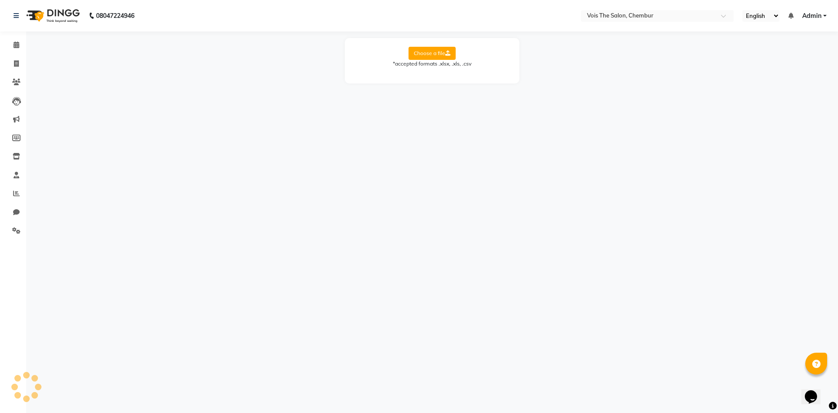
click at [443, 53] on label "Choose a file" at bounding box center [432, 53] width 47 height 13
click at [0, 0] on input "Choose a file" at bounding box center [0, 0] width 0 height 0
click at [463, 81] on select "Select Sheet Sheet1" at bounding box center [471, 82] width 65 height 14
select select "Sheet1"
click at [439, 75] on select "Select Sheet Sheet1" at bounding box center [471, 82] width 65 height 14
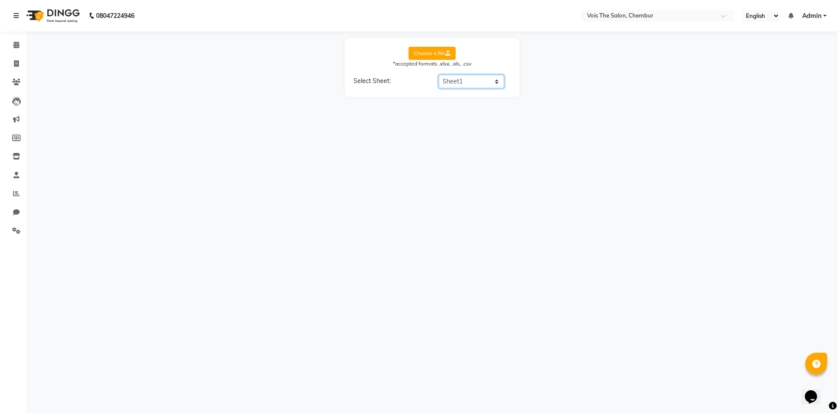
select select "Client Name"
select select "End date"
select select "Staff Name"
select select "Membership Name"
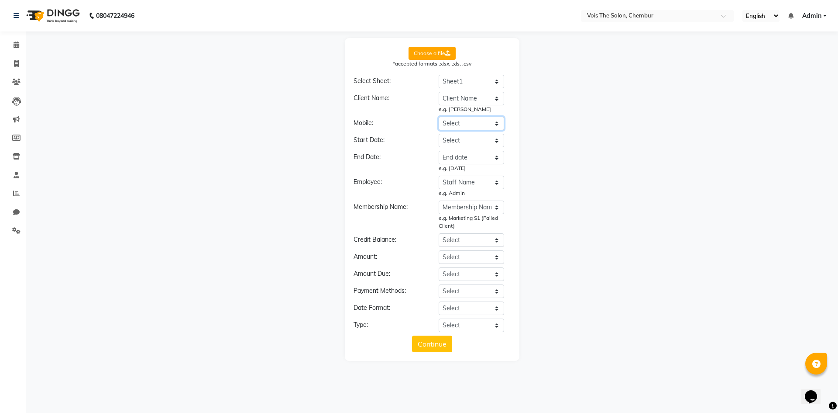
click at [466, 121] on select "Select Client Name Client Number Membership Name Price paid Start Date / Sell D…" at bounding box center [471, 124] width 65 height 14
select select "Client Number"
click at [439, 117] on select "Select Client Name Client Number Membership Name Price paid Start Date / Sell D…" at bounding box center [471, 124] width 65 height 14
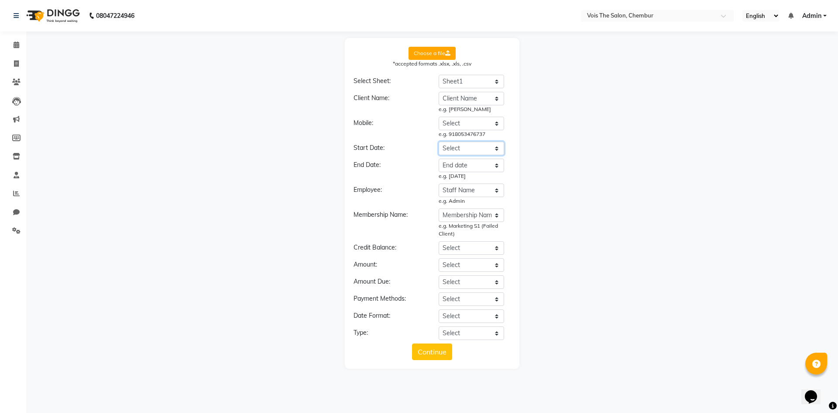
click at [471, 147] on select "Select Client Name Client Number Membership Name Price paid Start Date / Sell D…" at bounding box center [471, 148] width 65 height 14
select select "Start Date / Sell Date"
click at [439, 141] on select "Select Client Name Client Number Membership Name Price paid Start Date / Sell D…" at bounding box center [471, 148] width 65 height 14
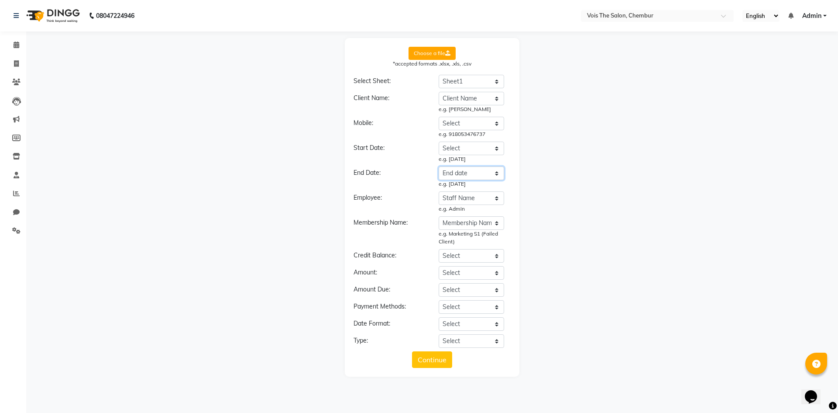
click at [474, 170] on select "Select Client Name Client Number Membership Name Price paid Start Date / Sell D…" at bounding box center [471, 173] width 65 height 14
click at [469, 273] on select "Select Client Name Client Number Membership Name Price paid Start Date / Sell D…" at bounding box center [471, 273] width 65 height 14
select select "Price paid"
click at [439, 266] on select "Select Client Name Client Number Membership Name Price paid Start Date / Sell D…" at bounding box center [471, 273] width 65 height 14
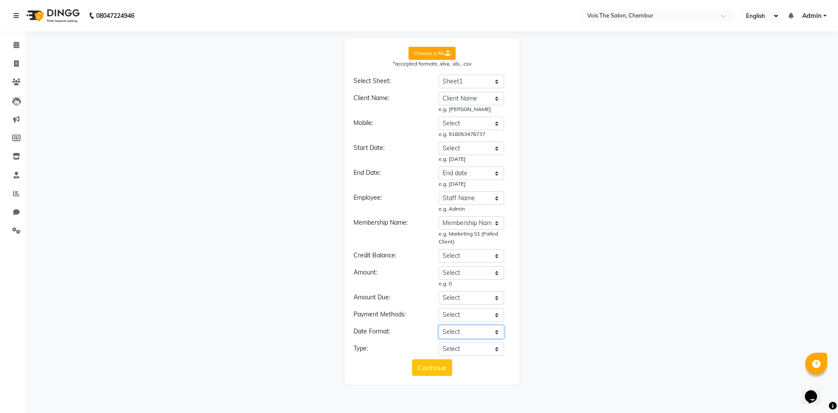
click at [471, 329] on select "Select YYYY-MM-DD MM-DD-YYYY DD-MM-YYYY MMMM Do, YYYY M/D/YYYY D/M/YYYY MMM Do …" at bounding box center [471, 332] width 65 height 14
select select "MM/DD/YYYY"
click at [439, 325] on select "Select YYYY-MM-DD MM-DD-YYYY DD-MM-YYYY MMMM Do, YYYY M/D/YYYY D/M/YYYY MMM Do …" at bounding box center [471, 332] width 65 height 14
click at [471, 348] on select "Select Membership Membership + Prepaid Membership + Package Prepaid Package" at bounding box center [471, 349] width 65 height 14
select select "Membership"
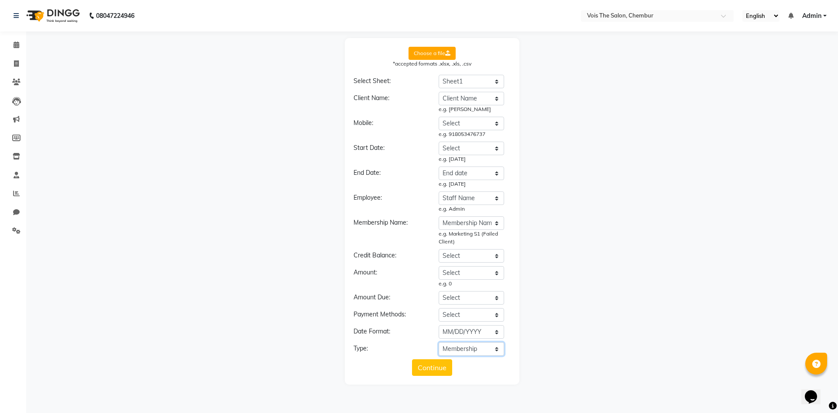
click at [439, 342] on select "Select Membership Membership + Prepaid Membership + Package Prepaid Package" at bounding box center [471, 349] width 65 height 14
click at [441, 364] on button "Continue" at bounding box center [432, 367] width 40 height 17
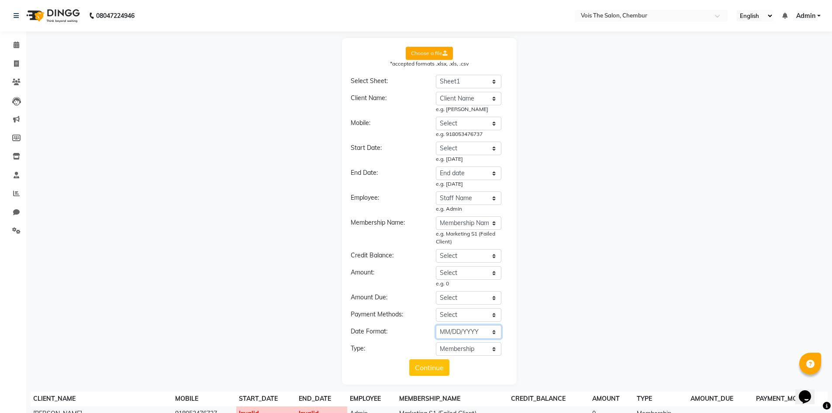
click at [460, 330] on select "Select YYYY-MM-DD MM-DD-YYYY DD-MM-YYYY MMMM Do, YYYY M/D/YYYY D/M/YYYY MMM Do …" at bounding box center [468, 332] width 65 height 14
click at [436, 325] on select "Select YYYY-MM-DD MM-DD-YYYY DD-MM-YYYY MMMM Do, YYYY M/D/YYYY D/M/YYYY MMM Do …" at bounding box center [468, 332] width 65 height 14
click at [429, 367] on button "Continue" at bounding box center [429, 367] width 40 height 17
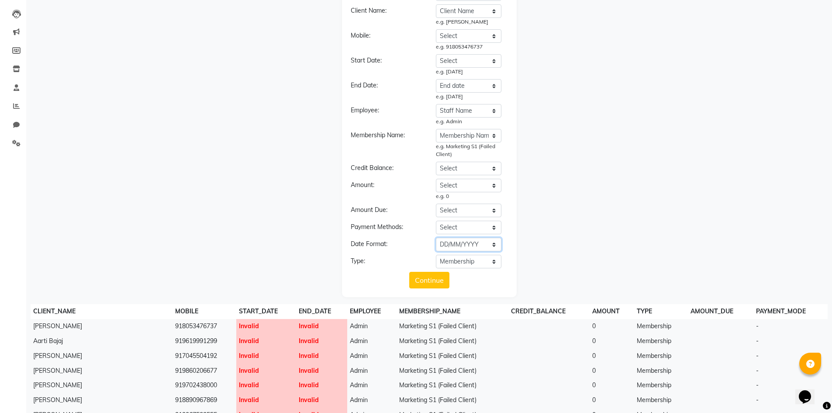
click at [490, 241] on select "Select YYYY-MM-DD MM-DD-YYYY DD-MM-YYYY MMMM Do, YYYY M/D/YYYY D/M/YYYY MMM Do …" at bounding box center [468, 244] width 65 height 14
click at [466, 243] on select "Select YYYY-MM-DD MM-DD-YYYY DD-MM-YYYY MMMM Do, YYYY M/D/YYYY D/M/YYYY MMM Do …" at bounding box center [468, 244] width 65 height 14
select select "M/D/YYYY"
click at [436, 237] on select "Select YYYY-MM-DD MM-DD-YYYY DD-MM-YYYY MMMM Do, YYYY M/D/YYYY D/M/YYYY MMM Do …" at bounding box center [468, 244] width 65 height 14
click at [428, 280] on button "Continue" at bounding box center [429, 280] width 40 height 17
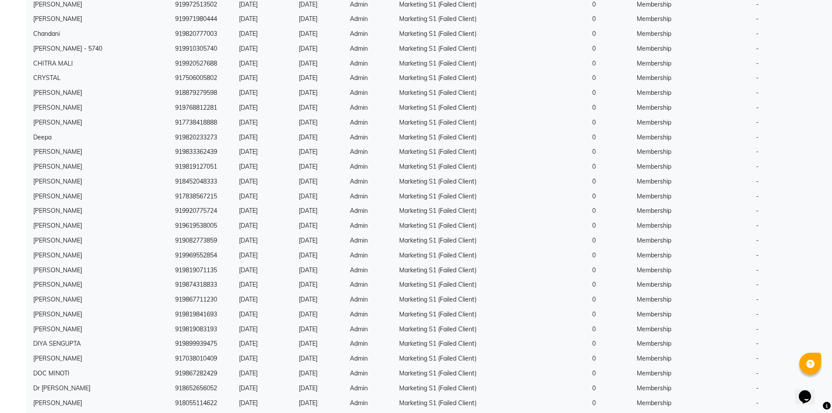
scroll to position [1523, 0]
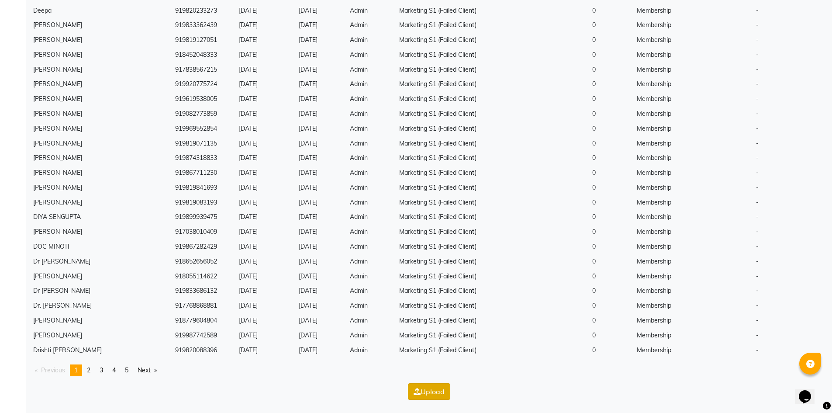
click at [426, 388] on button "Upload" at bounding box center [429, 391] width 42 height 17
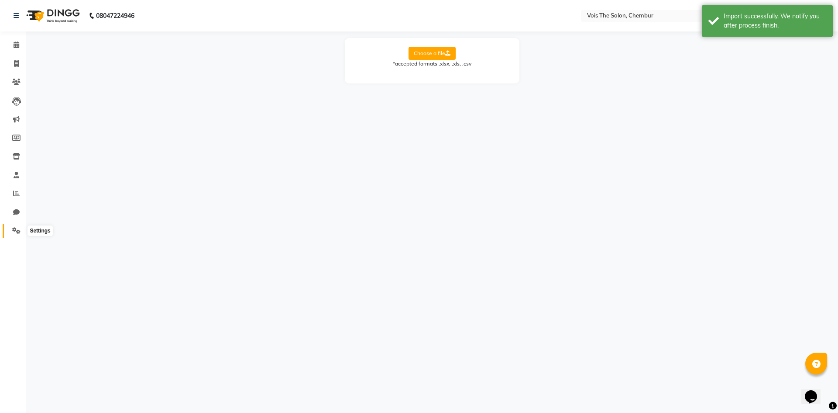
click at [15, 227] on span at bounding box center [16, 231] width 15 height 10
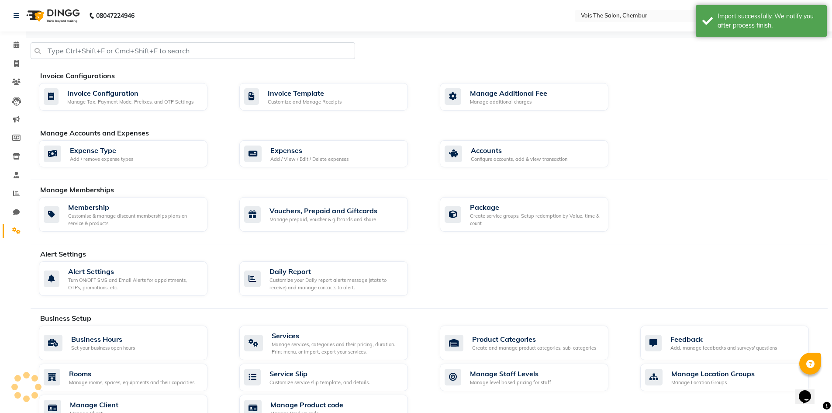
scroll to position [237, 0]
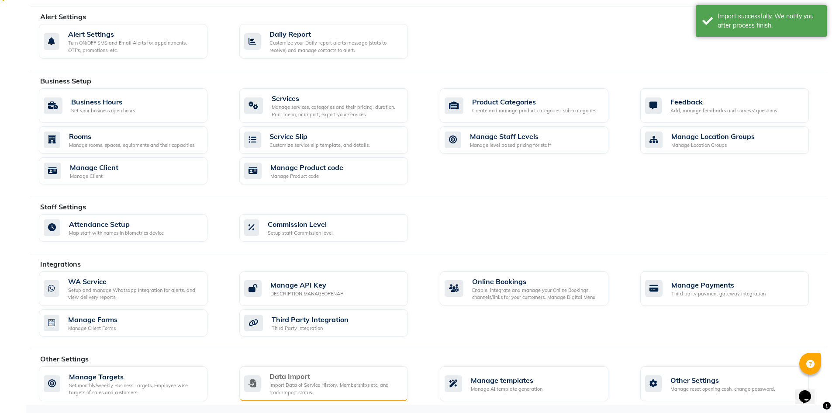
click at [294, 386] on div "Import Data of Service History, Memberships etc. and track import status." at bounding box center [334, 388] width 131 height 14
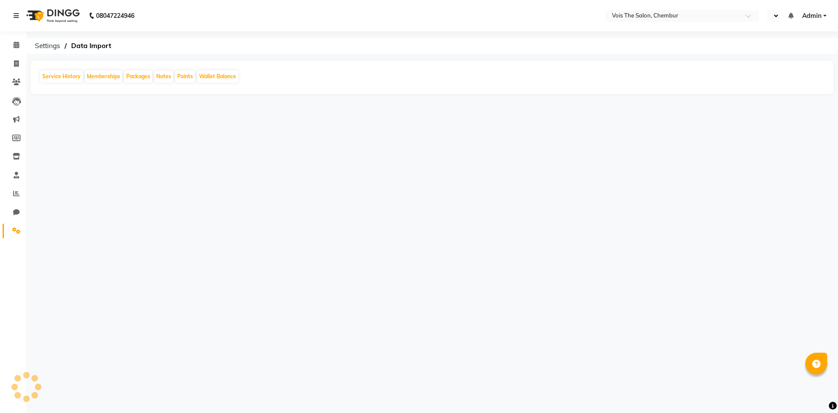
select select "en"
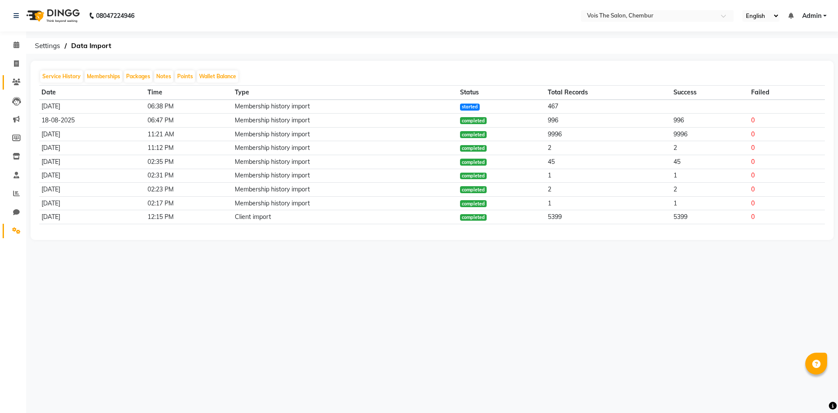
click at [20, 76] on link "Clients" at bounding box center [13, 82] width 21 height 14
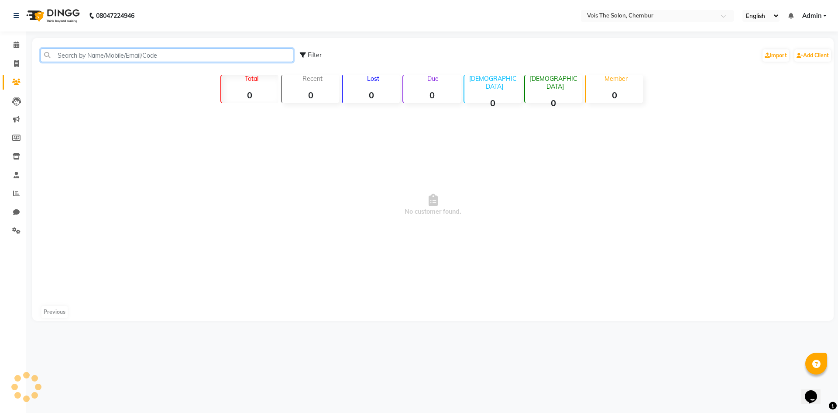
click at [71, 53] on input "text" at bounding box center [167, 55] width 253 height 14
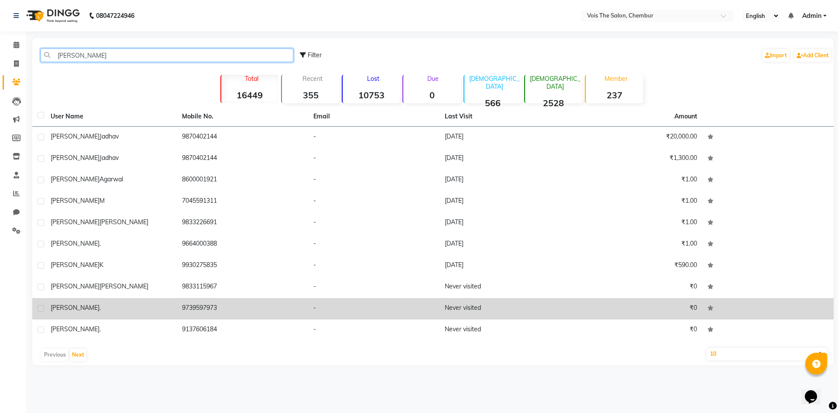
type input "sanket"
click at [199, 303] on td "9739597973" at bounding box center [242, 308] width 131 height 21
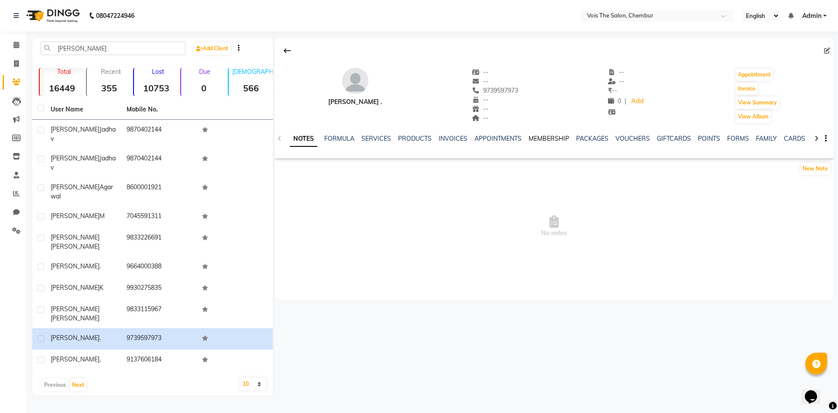
click at [551, 138] on link "MEMBERSHIP" at bounding box center [549, 138] width 41 height 8
click at [549, 138] on link "PACKAGES" at bounding box center [556, 138] width 32 height 8
click at [494, 137] on link "MEMBERSHIP" at bounding box center [499, 138] width 41 height 8
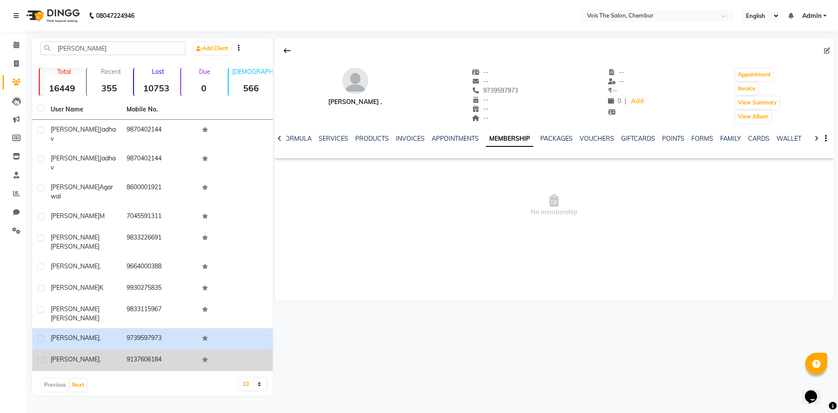
click at [145, 349] on td "9137606184" at bounding box center [159, 359] width 76 height 21
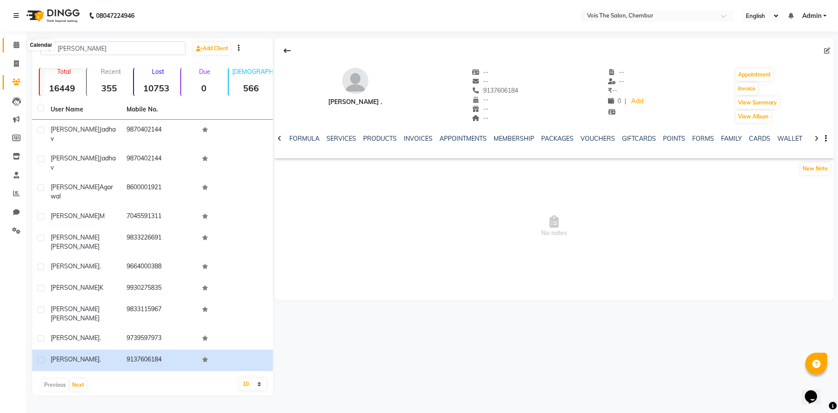
click at [17, 45] on icon at bounding box center [17, 44] width 6 height 7
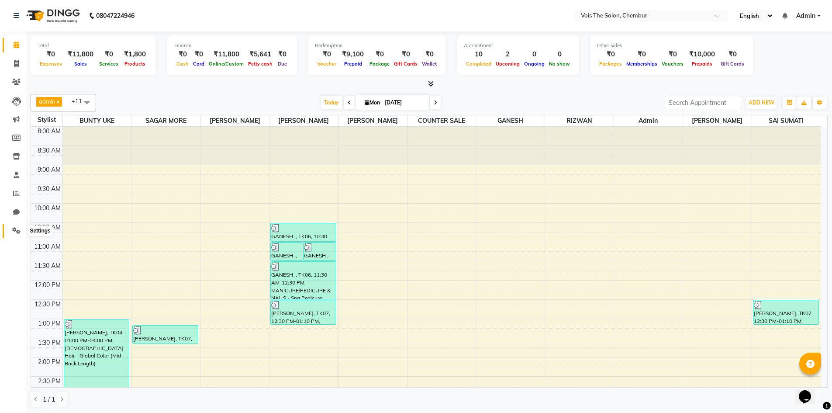
click at [15, 227] on span at bounding box center [16, 231] width 15 height 10
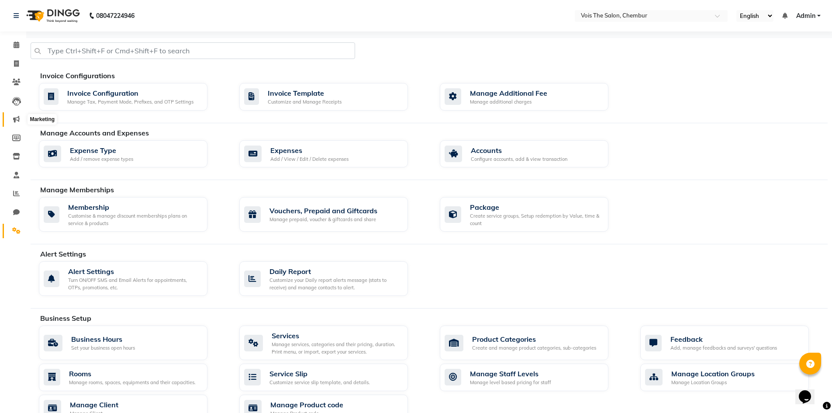
click at [12, 118] on span at bounding box center [16, 119] width 15 height 10
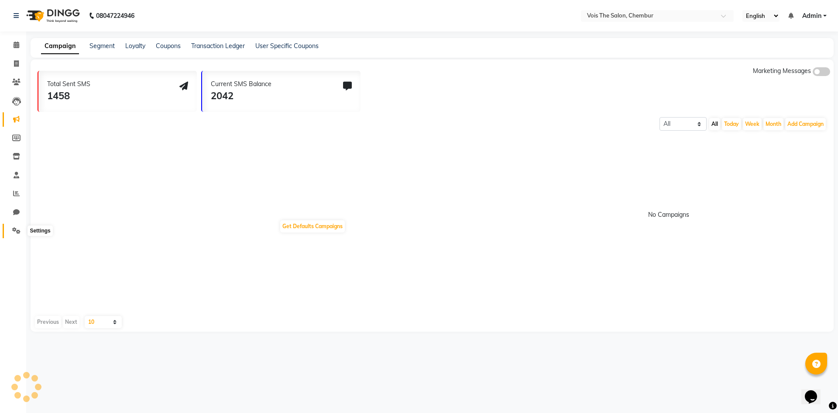
drag, startPoint x: 17, startPoint y: 231, endPoint x: 29, endPoint y: 227, distance: 13.0
click at [17, 231] on icon at bounding box center [16, 230] width 8 height 7
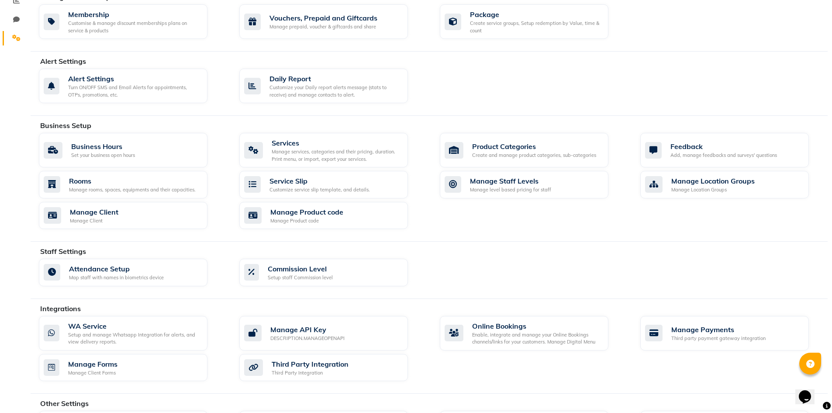
scroll to position [237, 0]
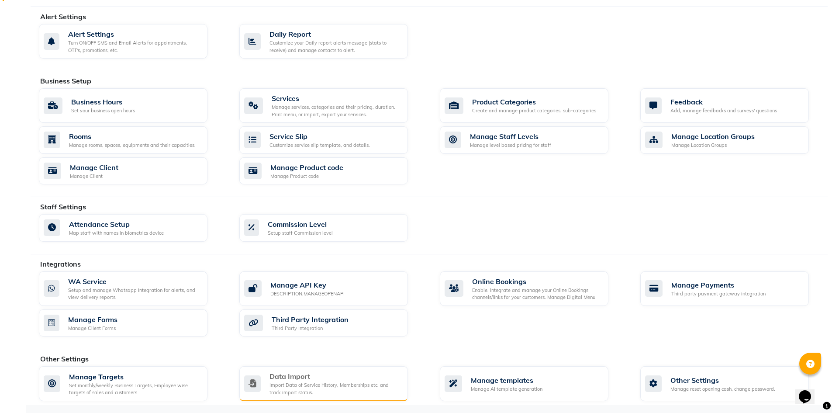
click at [317, 383] on div "Import Data of Service History, Memberships etc. and track import status." at bounding box center [334, 388] width 131 height 14
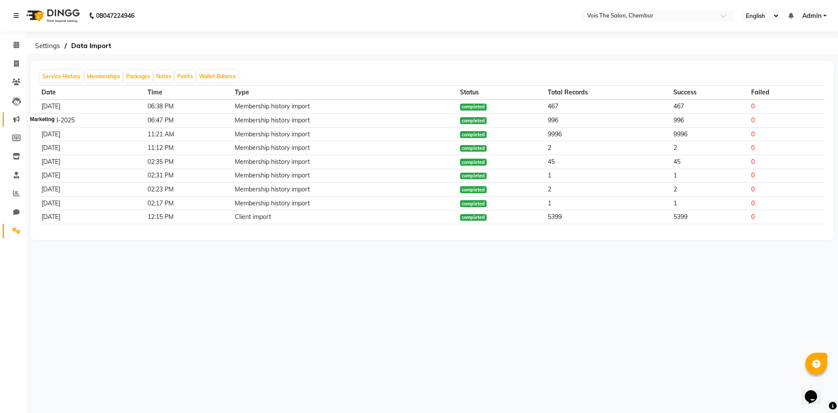
click at [20, 115] on span at bounding box center [16, 119] width 15 height 10
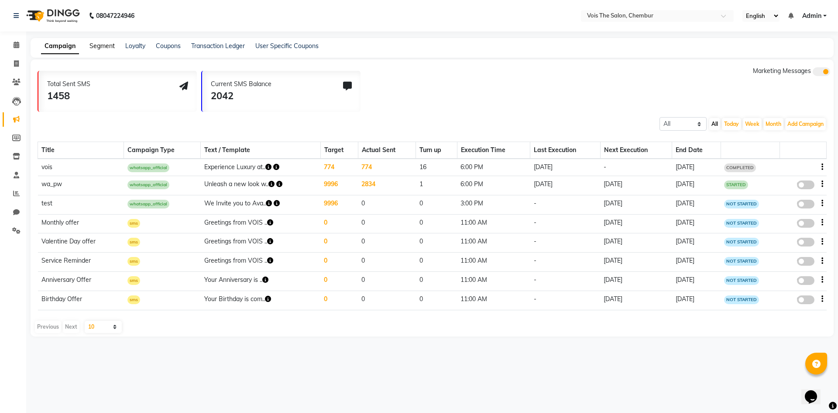
click at [97, 46] on link "Segment" at bounding box center [101, 46] width 25 height 8
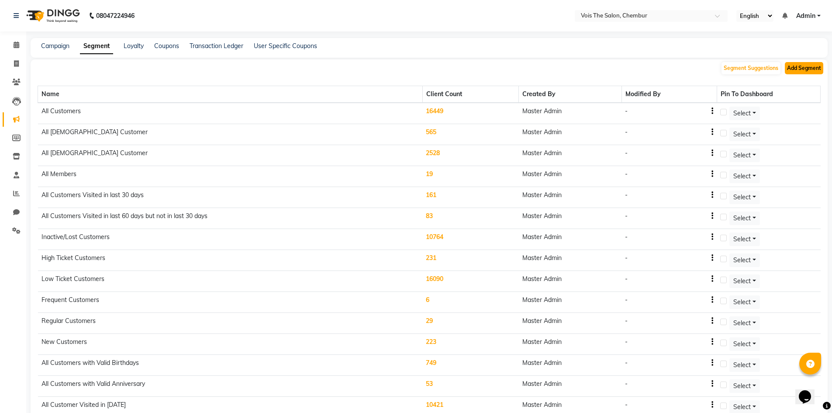
click at [806, 69] on button "Add Segment" at bounding box center [803, 68] width 38 height 12
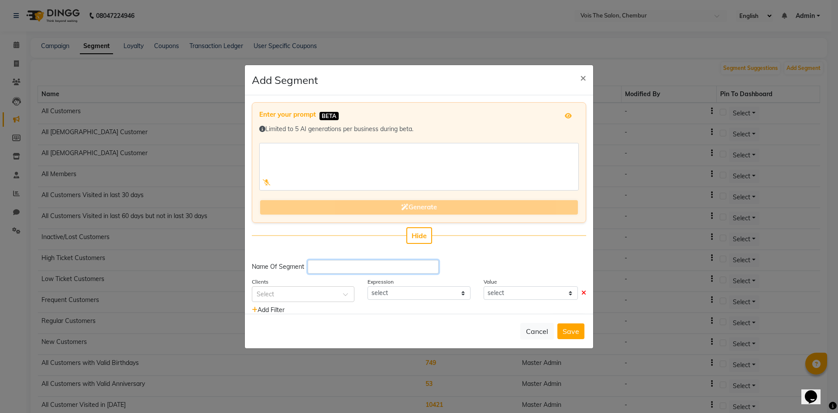
click at [331, 268] on input "text" at bounding box center [373, 267] width 131 height 14
type input "Marketing S1 (Failed Client)"
click at [332, 295] on div at bounding box center [303, 293] width 102 height 9
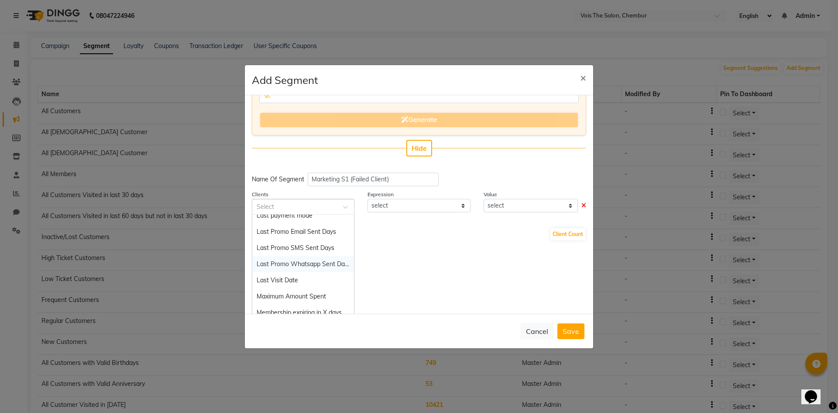
scroll to position [567, 0]
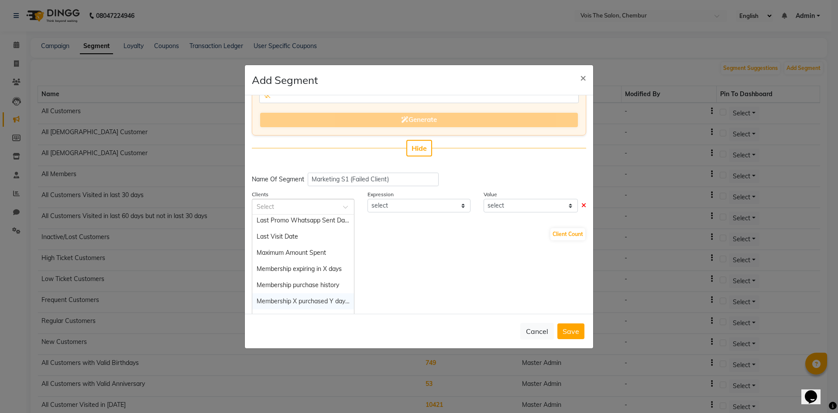
click at [292, 301] on span "Membership X purchased Y days back" at bounding box center [310, 301] width 107 height 8
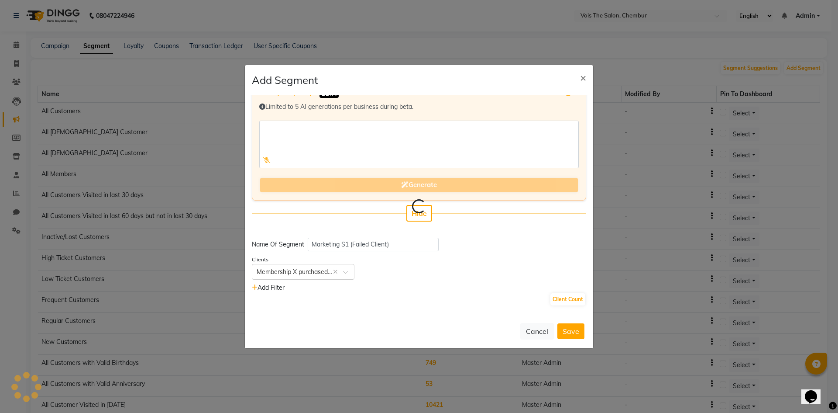
scroll to position [37, 0]
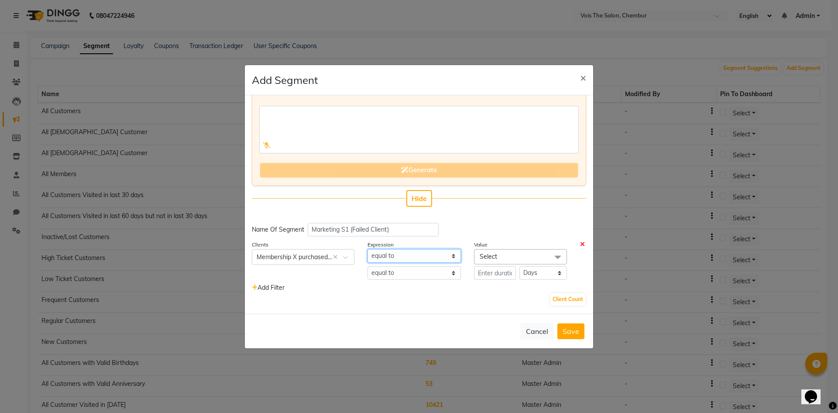
click at [434, 257] on select "equal to" at bounding box center [414, 256] width 93 height 14
click at [477, 223] on div "Name Of Segment Marketing S1 (Failed Client)" at bounding box center [419, 230] width 334 height 14
click at [509, 249] on span "Select" at bounding box center [520, 256] width 93 height 15
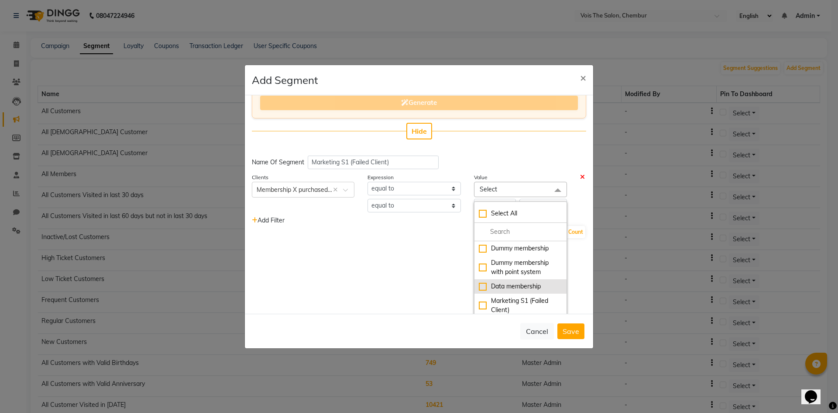
scroll to position [108, 0]
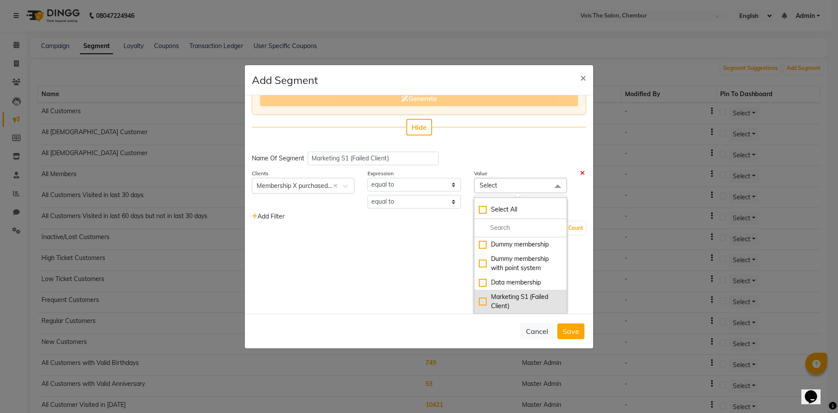
click at [529, 300] on div "Marketing S1 (Failed Client)" at bounding box center [520, 301] width 83 height 18
checkbox input "true"
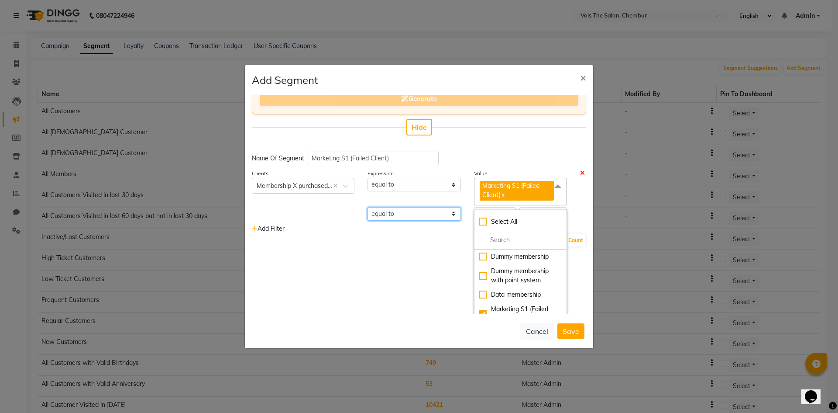
click at [418, 217] on select "equal to greater than greater than or equal to less than less than or equal to" at bounding box center [414, 214] width 93 height 14
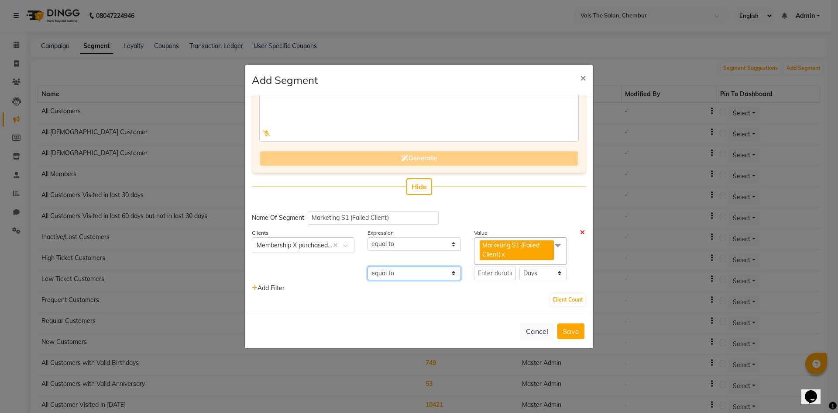
scroll to position [49, 0]
click at [464, 203] on div "Enter your prompt BETA Limited to 5 AI generations per business during beta. Ge…" at bounding box center [419, 204] width 348 height 218
click at [486, 270] on input "number" at bounding box center [495, 273] width 42 height 14
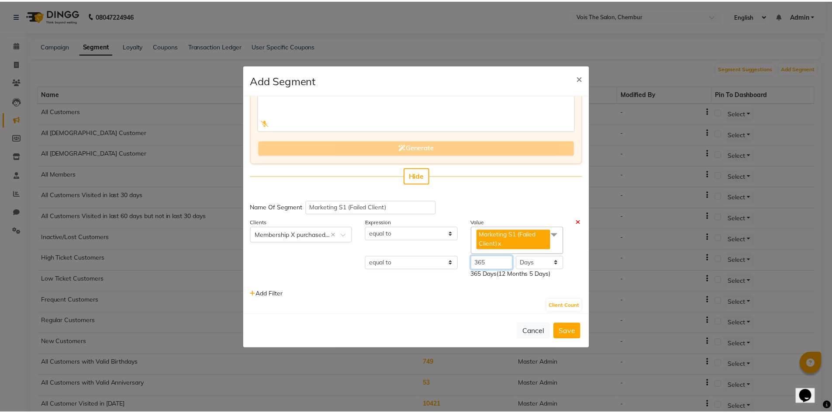
scroll to position [65, 0]
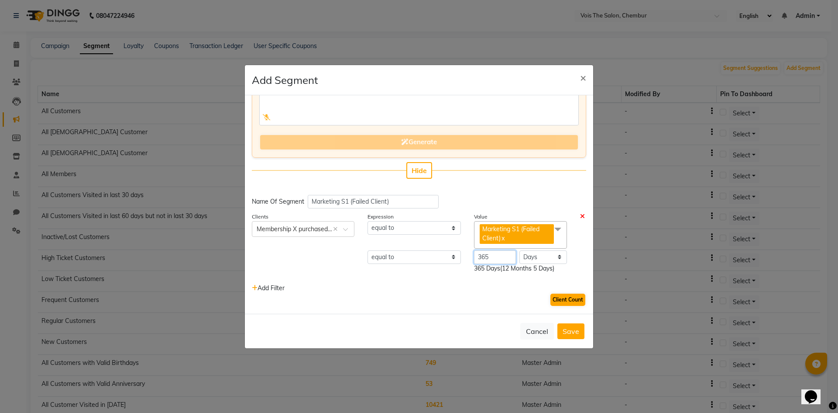
type input "365"
click at [568, 299] on button "Client Count" at bounding box center [567, 299] width 35 height 12
click at [442, 254] on select "equal to greater than greater than or equal to less than less than or equal to" at bounding box center [414, 257] width 93 height 14
select select ">="
click at [368, 250] on select "equal to greater than greater than or equal to less than less than or equal to" at bounding box center [414, 257] width 93 height 14
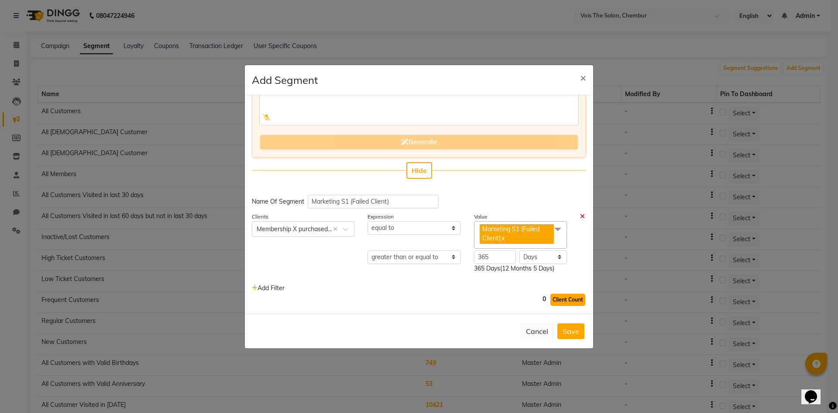
click at [562, 299] on button "Client Count" at bounding box center [567, 299] width 35 height 12
click at [569, 332] on button "Save" at bounding box center [570, 331] width 27 height 16
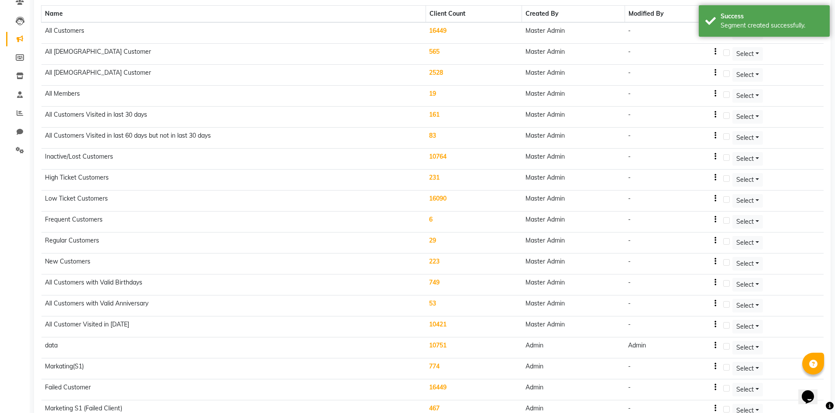
scroll to position [0, 0]
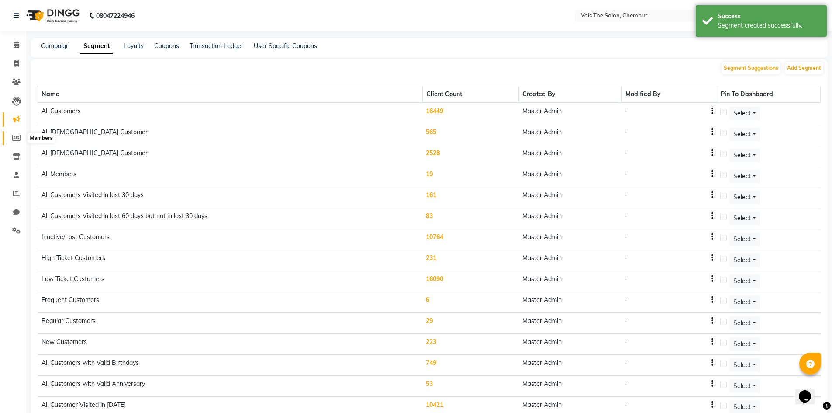
click at [16, 137] on icon at bounding box center [16, 137] width 8 height 7
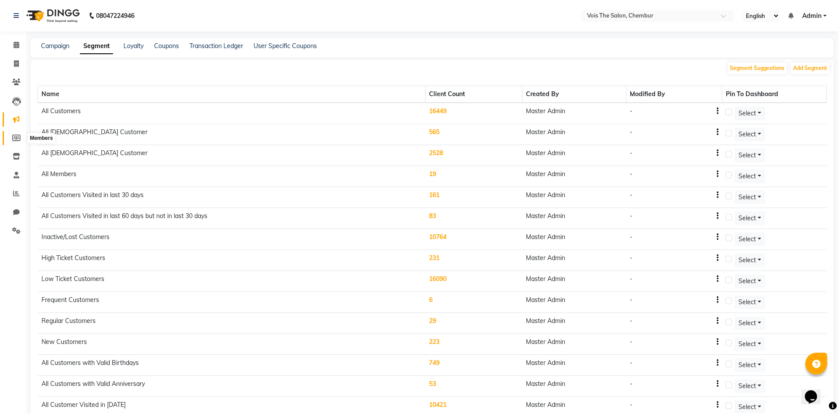
select select
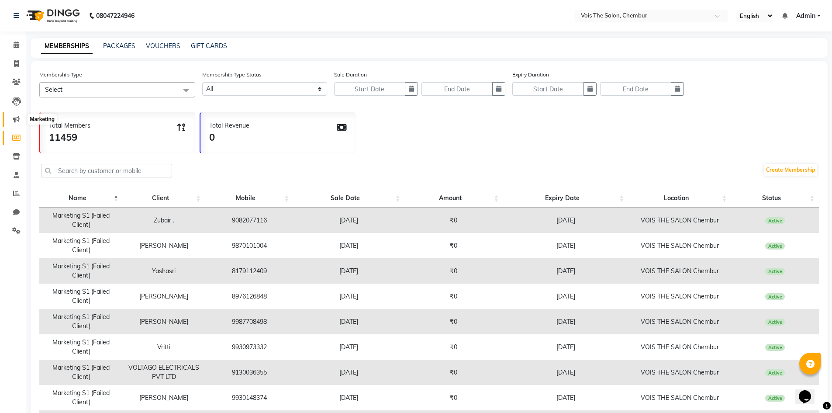
click at [21, 115] on span at bounding box center [16, 119] width 15 height 10
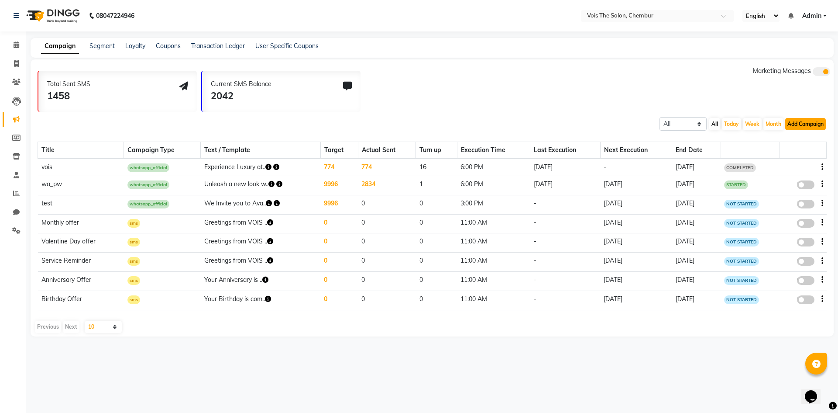
click at [808, 125] on button "Add Campaign" at bounding box center [805, 124] width 41 height 12
click at [785, 175] on div "WhatsApp (Official API)" at bounding box center [790, 177] width 88 height 13
select select "2"
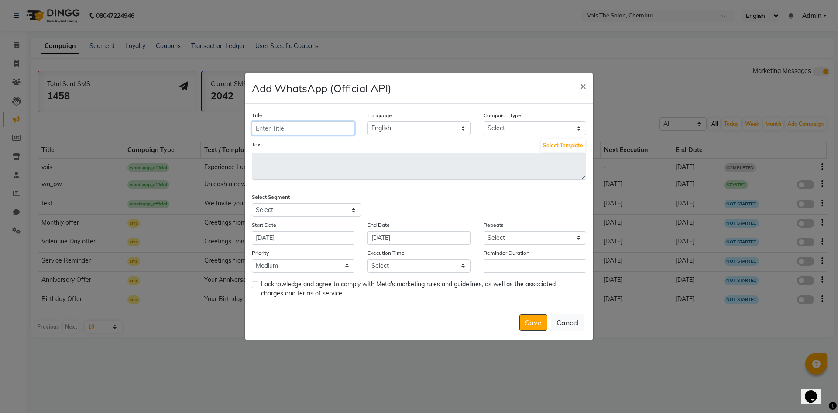
click at [284, 130] on input "Title" at bounding box center [303, 128] width 103 height 14
type input "vois_1"
drag, startPoint x: 546, startPoint y: 127, endPoint x: 536, endPoint y: 133, distance: 12.4
click at [546, 127] on select "Select Birthday Anniversary Promotional Service reminder" at bounding box center [535, 128] width 103 height 14
select select "3"
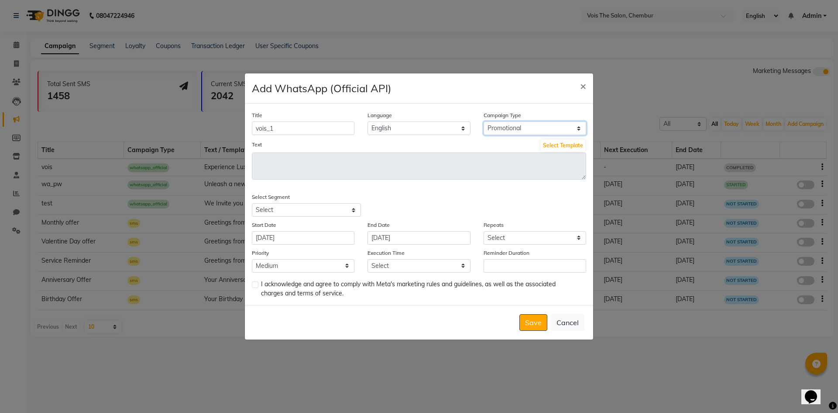
click at [484, 121] on select "Select Birthday Anniversary Promotional Service reminder" at bounding box center [535, 128] width 103 height 14
click at [555, 144] on button "Select Template" at bounding box center [563, 145] width 45 height 12
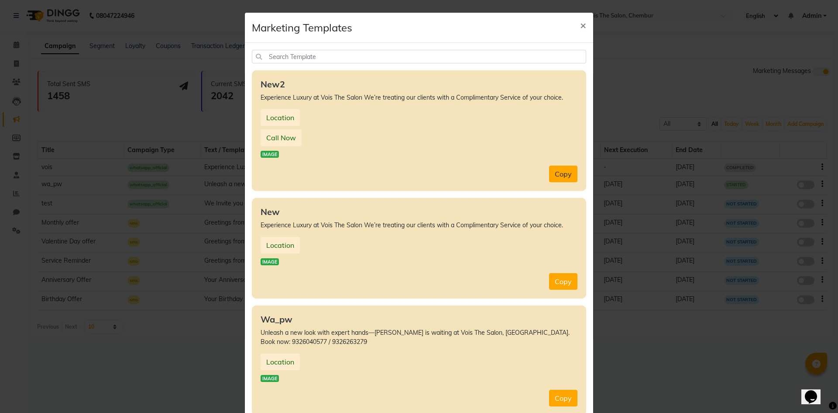
click at [559, 172] on button "Copy" at bounding box center [563, 173] width 28 height 17
type textarea "Experience Luxury at Vois The Salon We’re treating our clients with a Complimen…"
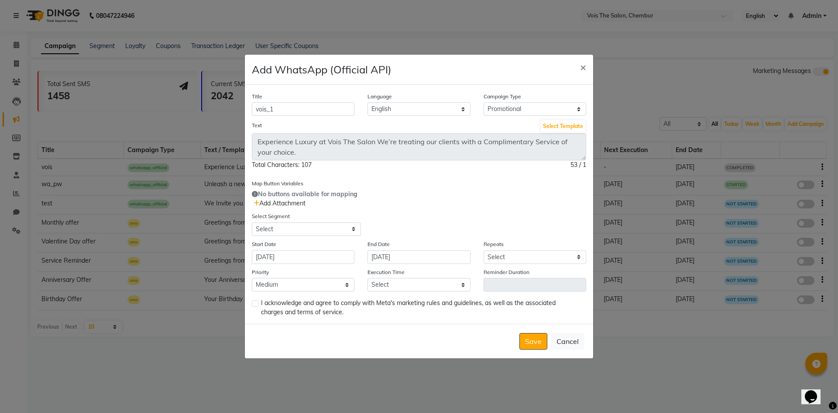
click at [299, 205] on span "Add Attachment" at bounding box center [280, 203] width 52 height 8
click at [282, 202] on span "Add Attachment" at bounding box center [280, 203] width 52 height 8
click at [435, 68] on div "Add WhatsApp (Official API) ×" at bounding box center [419, 70] width 348 height 30
drag, startPoint x: 293, startPoint y: 229, endPoint x: 296, endPoint y: 233, distance: 5.3
click at [292, 229] on select "Select All Customers All Male Customer All Female Customer All Members All Cust…" at bounding box center [306, 229] width 109 height 14
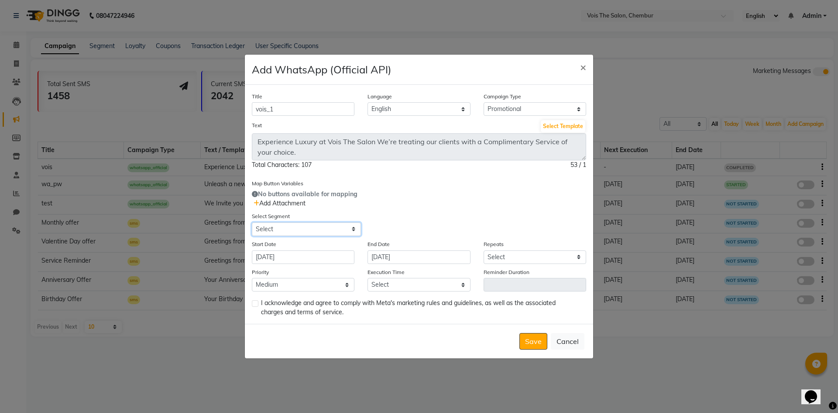
select select "42831"
click at [252, 222] on select "Select All Customers All Male Customer All Female Customer All Members All Cust…" at bounding box center [306, 229] width 109 height 14
click at [514, 253] on select "Select Once Daily Alternate Day Weekly Monthly Yearly" at bounding box center [535, 257] width 103 height 14
select select "1"
click at [484, 250] on select "Select Once Daily Alternate Day Weekly Monthly Yearly" at bounding box center [535, 257] width 103 height 14
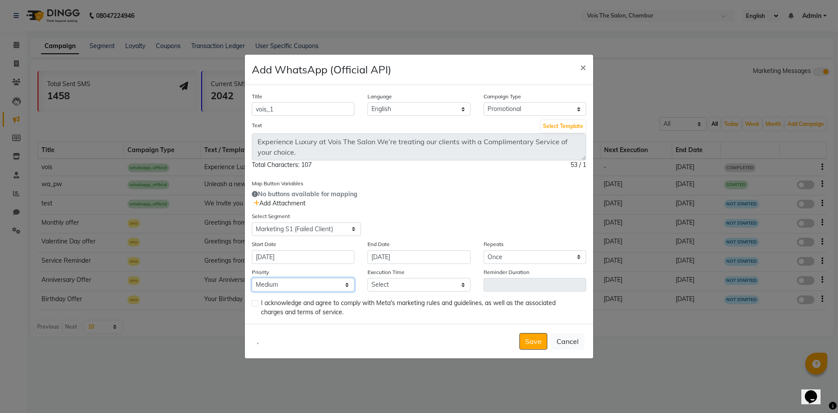
click at [278, 284] on select "Low Medium High" at bounding box center [303, 285] width 103 height 14
click at [252, 278] on select "Low Medium High" at bounding box center [303, 285] width 103 height 14
click at [431, 285] on select "Select 09:00 AM 10:00 AM 11:00 AM 12:00 PM 01:00 PM 02:00 PM 03:00 PM 04:00 PM …" at bounding box center [419, 285] width 103 height 14
select select "1140"
click at [368, 278] on select "Select 09:00 AM 10:00 AM 11:00 AM 12:00 PM 01:00 PM 02:00 PM 03:00 PM 04:00 PM …" at bounding box center [419, 285] width 103 height 14
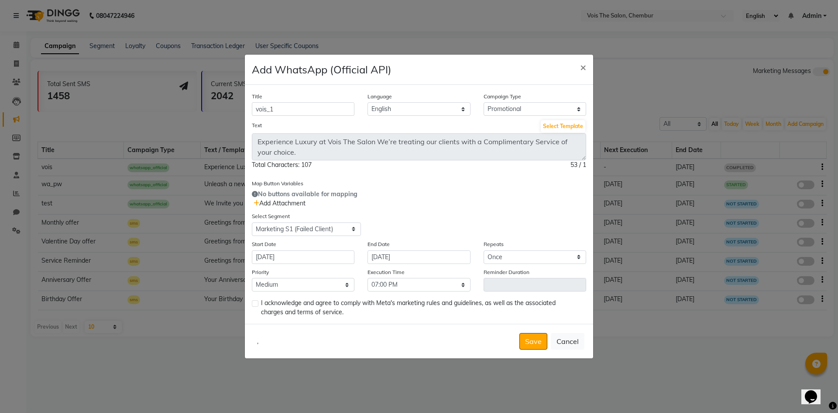
click at [258, 305] on div "I acknowledge and agree to comply with Meta's marketing rules and guidelines, a…" at bounding box center [419, 307] width 334 height 18
click at [251, 301] on div "Title vois_1 Language English Campaign Type Select Birthday Anniversary Promoti…" at bounding box center [419, 204] width 348 height 239
click at [255, 303] on label at bounding box center [255, 303] width 7 height 7
click at [255, 303] on input "checkbox" at bounding box center [255, 304] width 6 height 6
checkbox input "true"
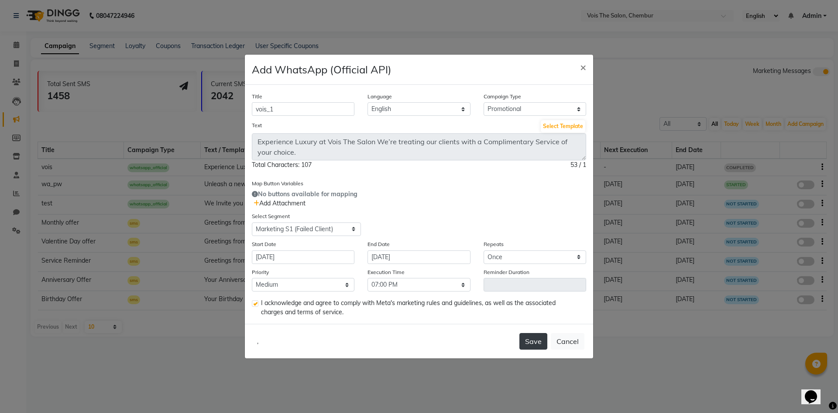
click at [521, 342] on button "Save" at bounding box center [533, 341] width 28 height 17
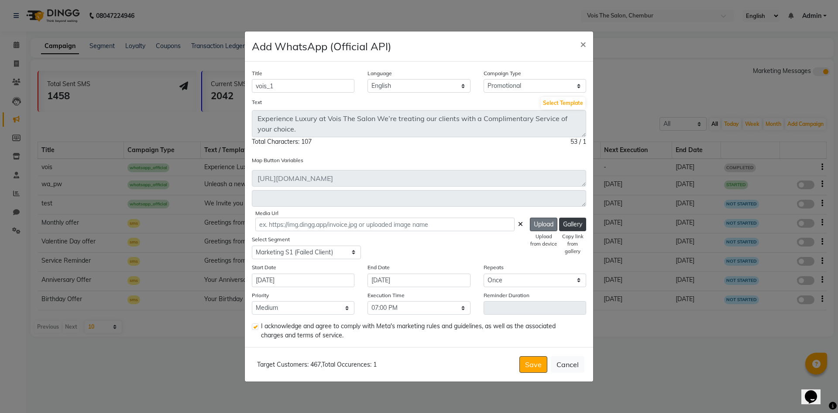
click at [547, 227] on button "Upload" at bounding box center [544, 224] width 28 height 14
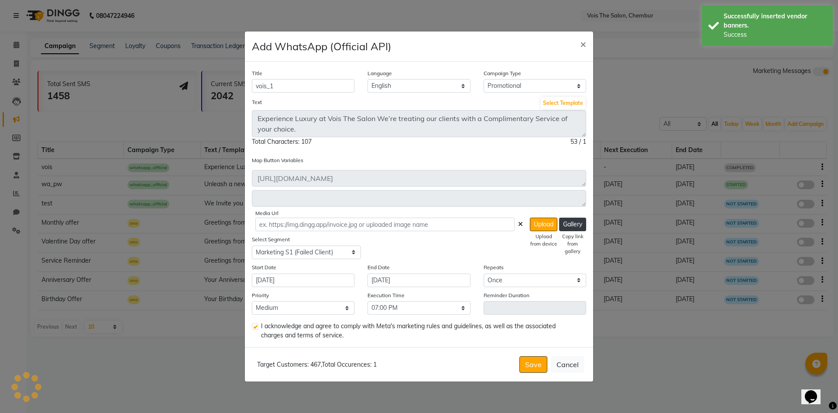
type input "https://ww4.in/a?c=swoE5e"
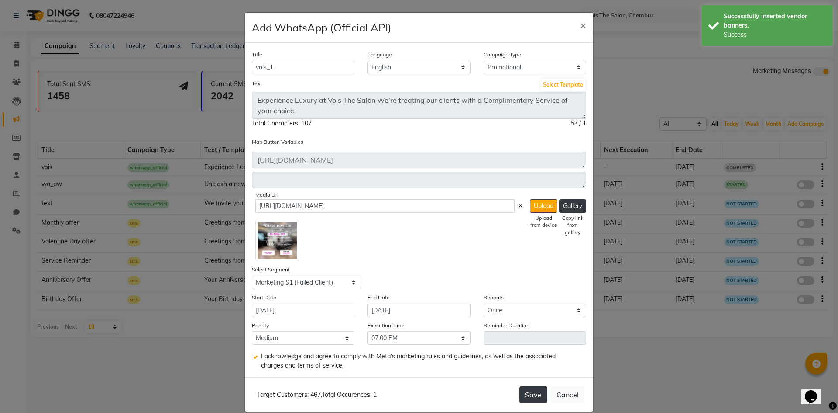
click at [530, 386] on button "Save" at bounding box center [533, 394] width 28 height 17
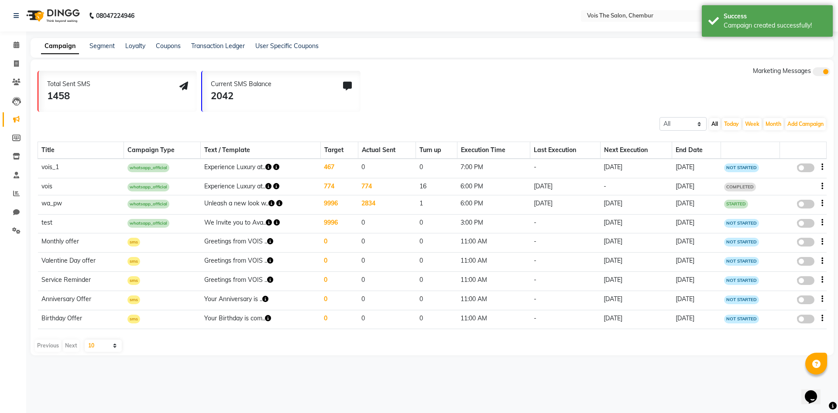
click at [273, 166] on icon "button" at bounding box center [276, 167] width 6 height 6
click at [267, 168] on icon "button" at bounding box center [268, 167] width 6 height 6
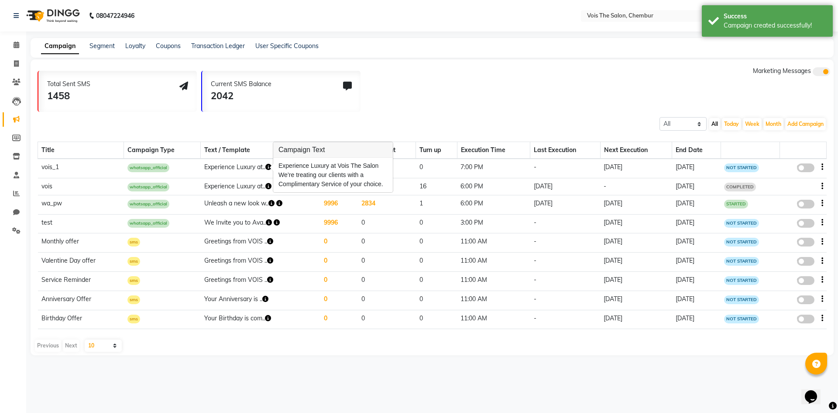
click at [265, 164] on icon "button" at bounding box center [268, 167] width 6 height 6
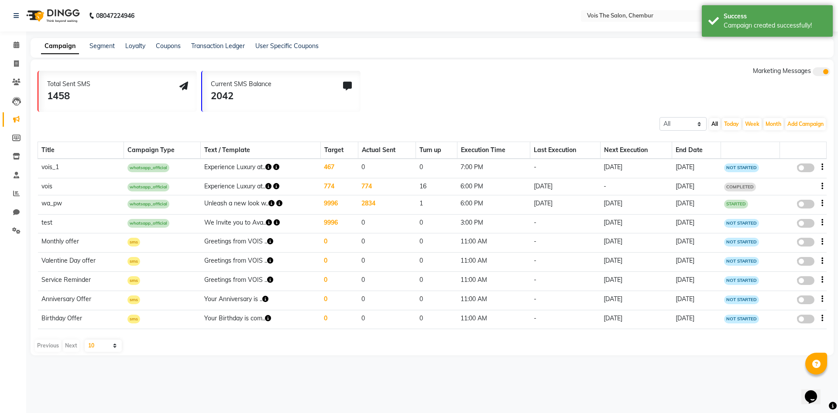
click at [275, 166] on icon "button" at bounding box center [276, 167] width 6 height 6
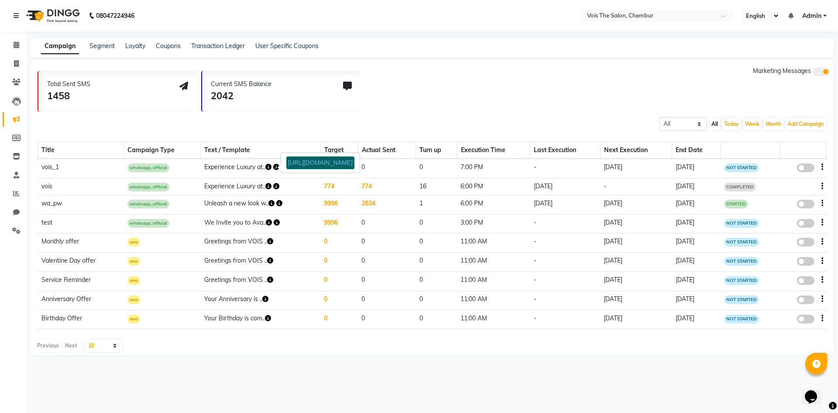
click at [804, 164] on span at bounding box center [805, 167] width 17 height 9
click at [809, 169] on input "false" at bounding box center [809, 169] width 0 height 0
select select "3"
select select "42831"
select select "1"
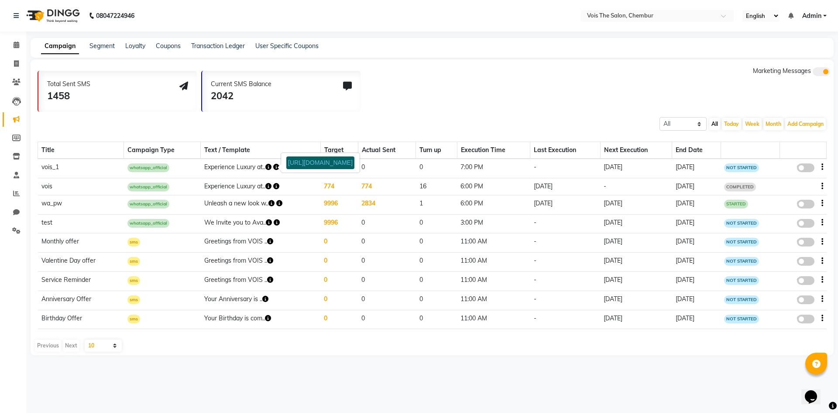
select select "2"
select select "1140"
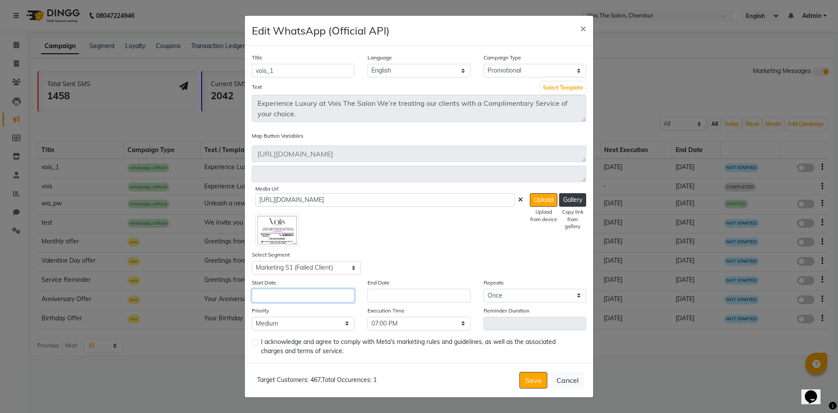
click at [287, 296] on input "text" at bounding box center [303, 296] width 103 height 14
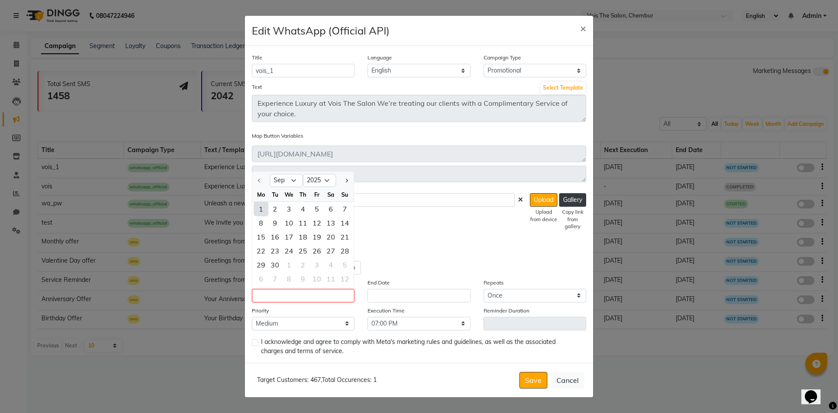
click at [263, 209] on div "1" at bounding box center [261, 209] width 14 height 14
type input "[DATE]"
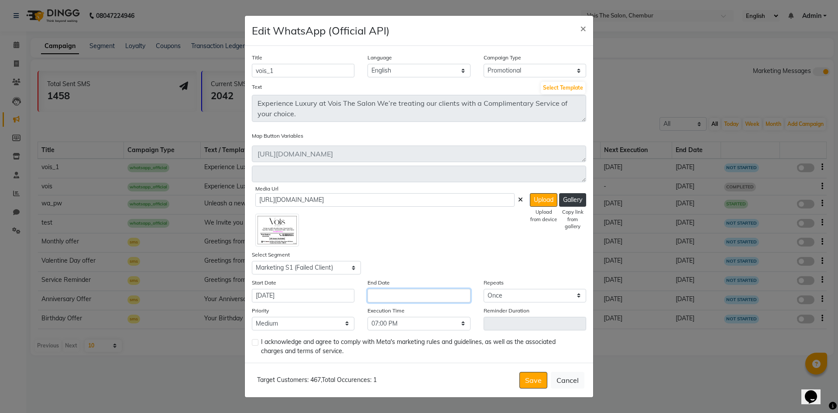
click at [407, 290] on input "text" at bounding box center [419, 296] width 103 height 14
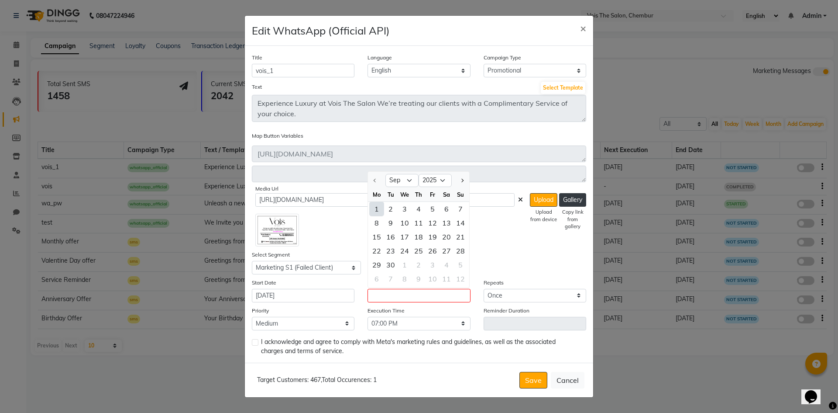
click at [380, 212] on div "1" at bounding box center [377, 209] width 14 height 14
type input "[DATE]"
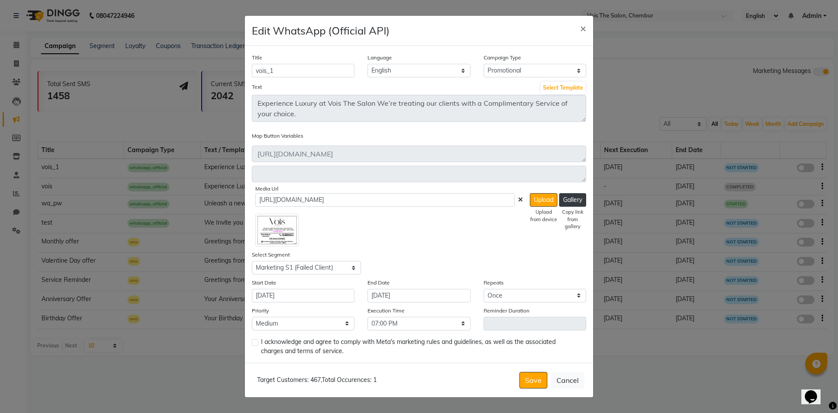
click at [255, 341] on label at bounding box center [255, 342] width 7 height 7
click at [255, 341] on input "checkbox" at bounding box center [255, 343] width 6 height 6
checkbox input "true"
click at [534, 372] on button "Save" at bounding box center [533, 379] width 28 height 17
